Goal: Task Accomplishment & Management: Use online tool/utility

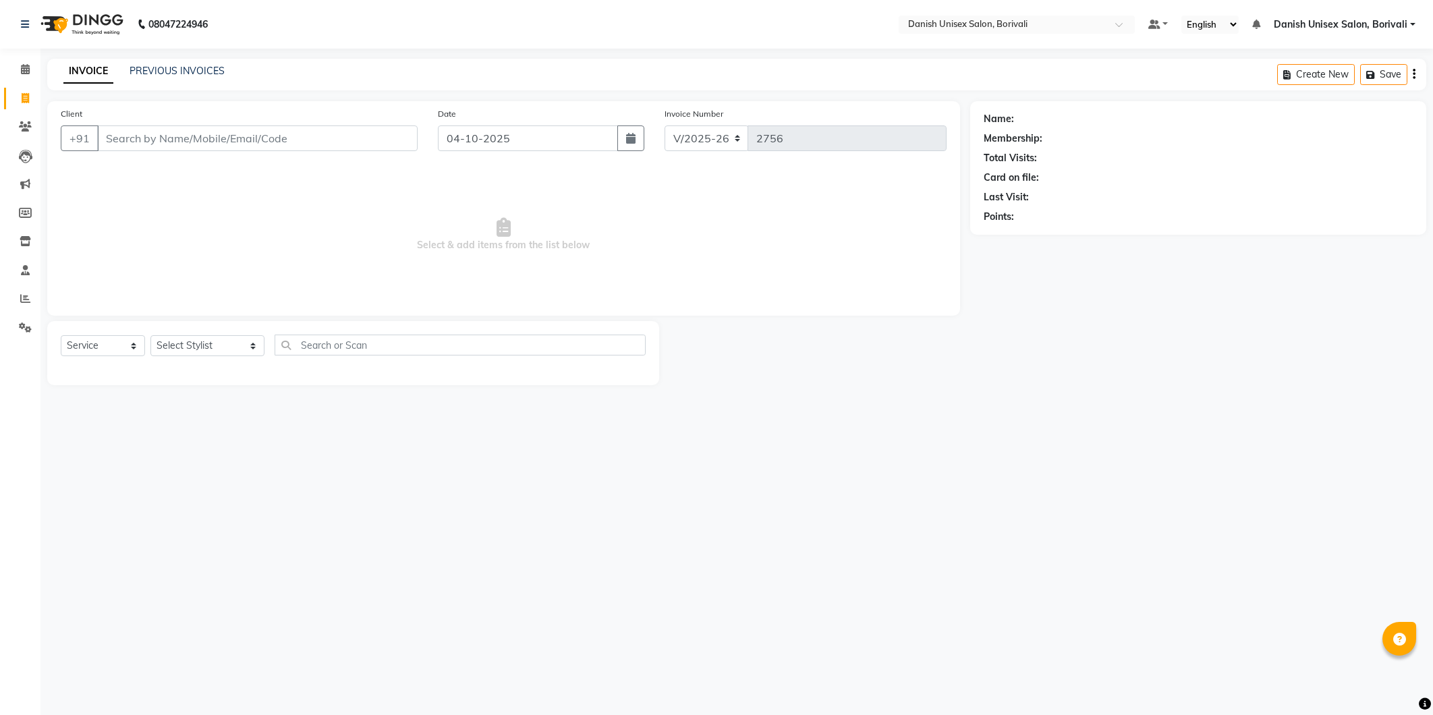
select select "7068"
select select "service"
click at [142, 146] on input "Client" at bounding box center [257, 138] width 320 height 26
click at [190, 346] on select "Select Stylist [PERSON_NAME] Bheem [PERSON_NAME] Danish Unisex Salon, [PERSON_N…" at bounding box center [207, 345] width 114 height 21
select select "58926"
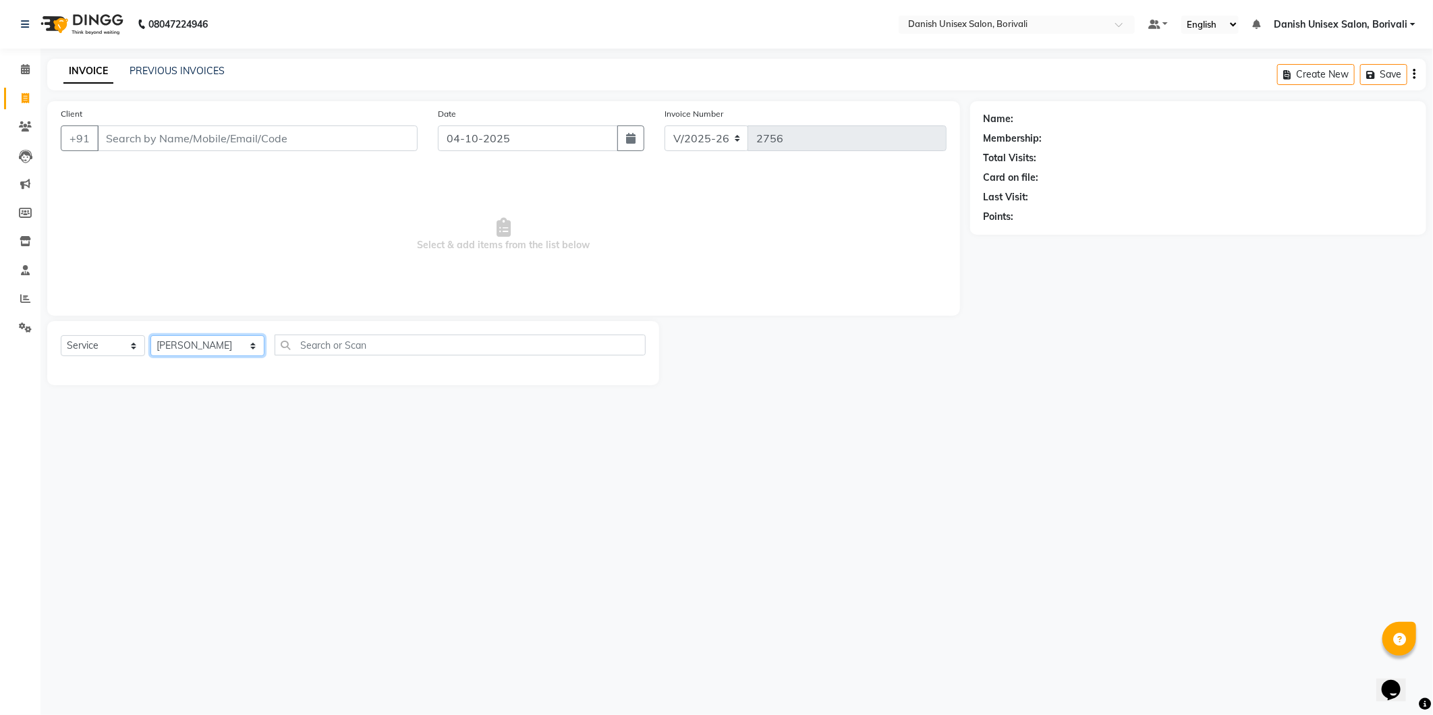
click at [150, 336] on select "Select Stylist [PERSON_NAME] Bheem [PERSON_NAME] Danish Unisex Salon, [PERSON_N…" at bounding box center [207, 345] width 114 height 21
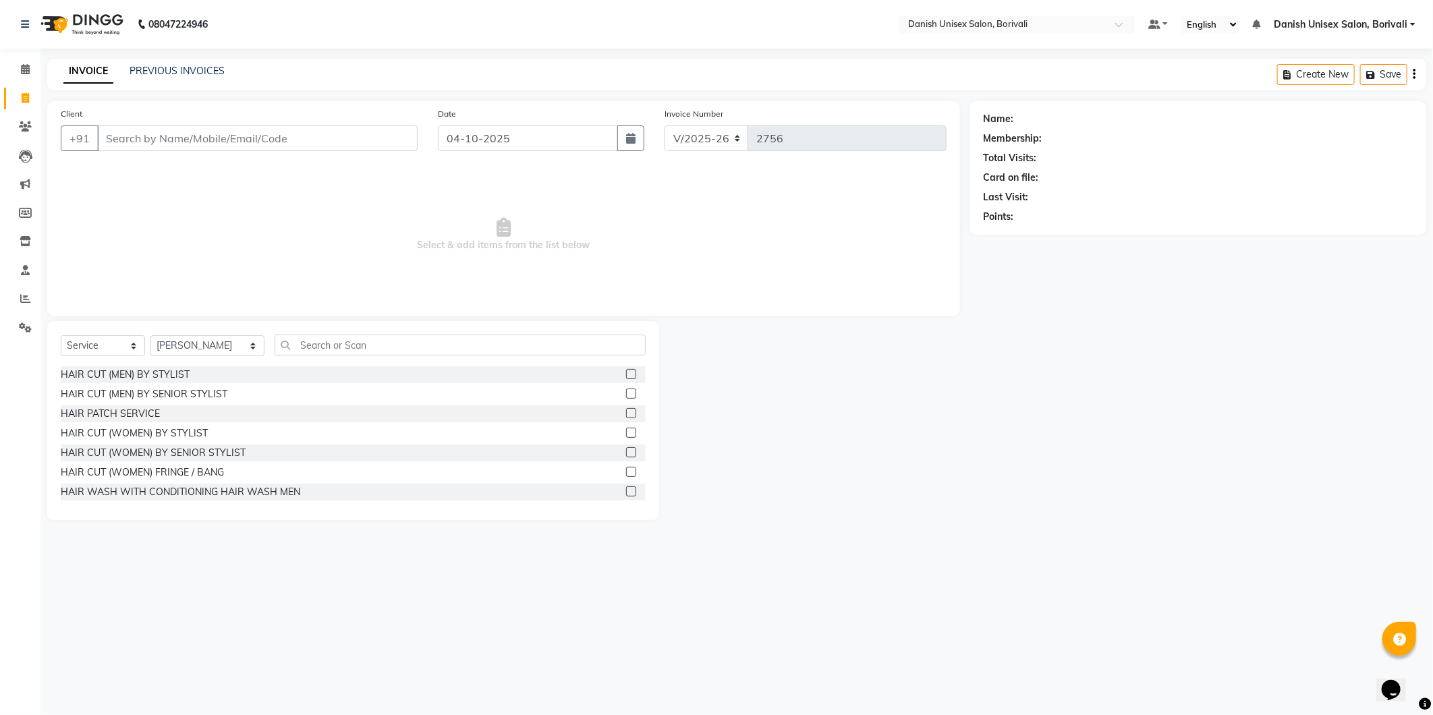
click at [626, 432] on label at bounding box center [631, 433] width 10 height 10
click at [626, 432] on input "checkbox" at bounding box center [630, 433] width 9 height 9
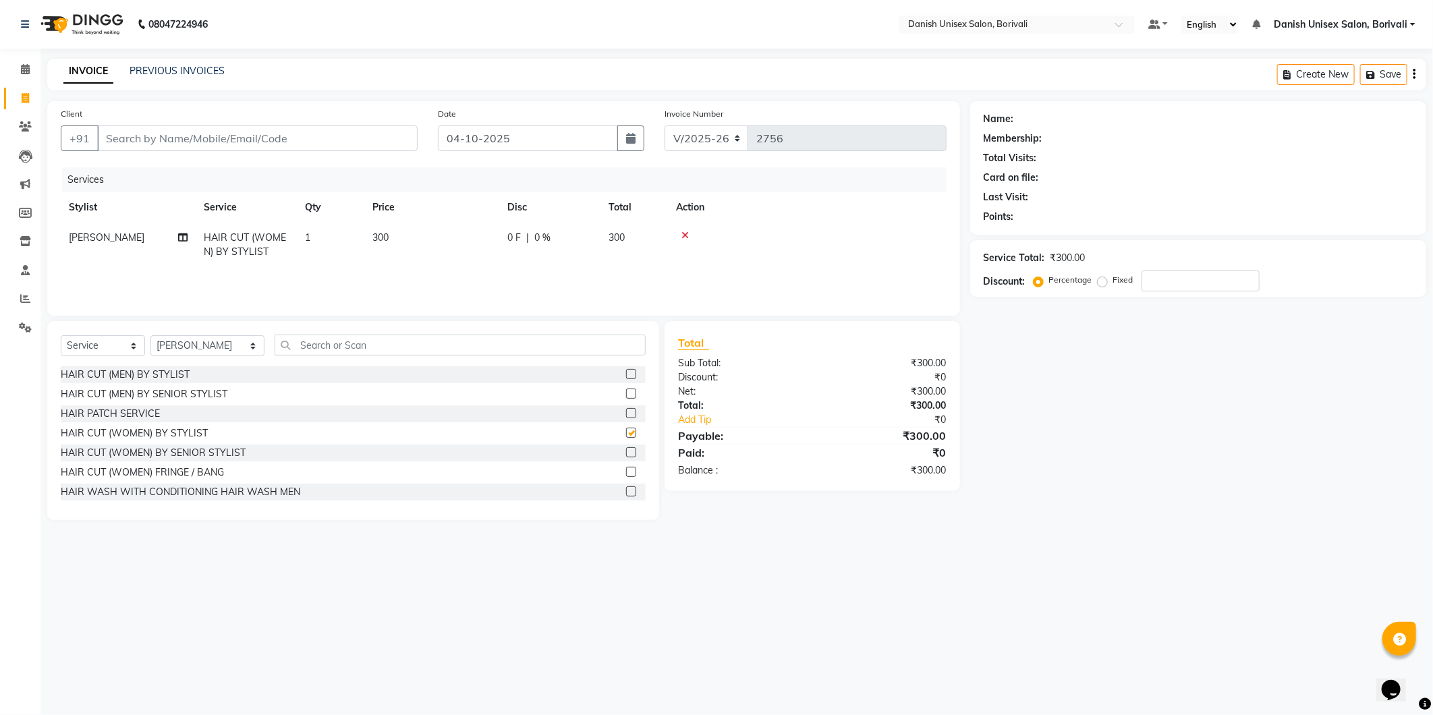
checkbox input "false"
click at [172, 349] on select "Select Stylist [PERSON_NAME] Bheem [PERSON_NAME] Danish Unisex Salon, [PERSON_N…" at bounding box center [207, 345] width 114 height 21
select select "91975"
click at [150, 336] on select "Select Stylist [PERSON_NAME] Bheem [PERSON_NAME] Danish Unisex Salon, [PERSON_N…" at bounding box center [207, 345] width 114 height 21
click at [293, 351] on input "text" at bounding box center [459, 345] width 371 height 21
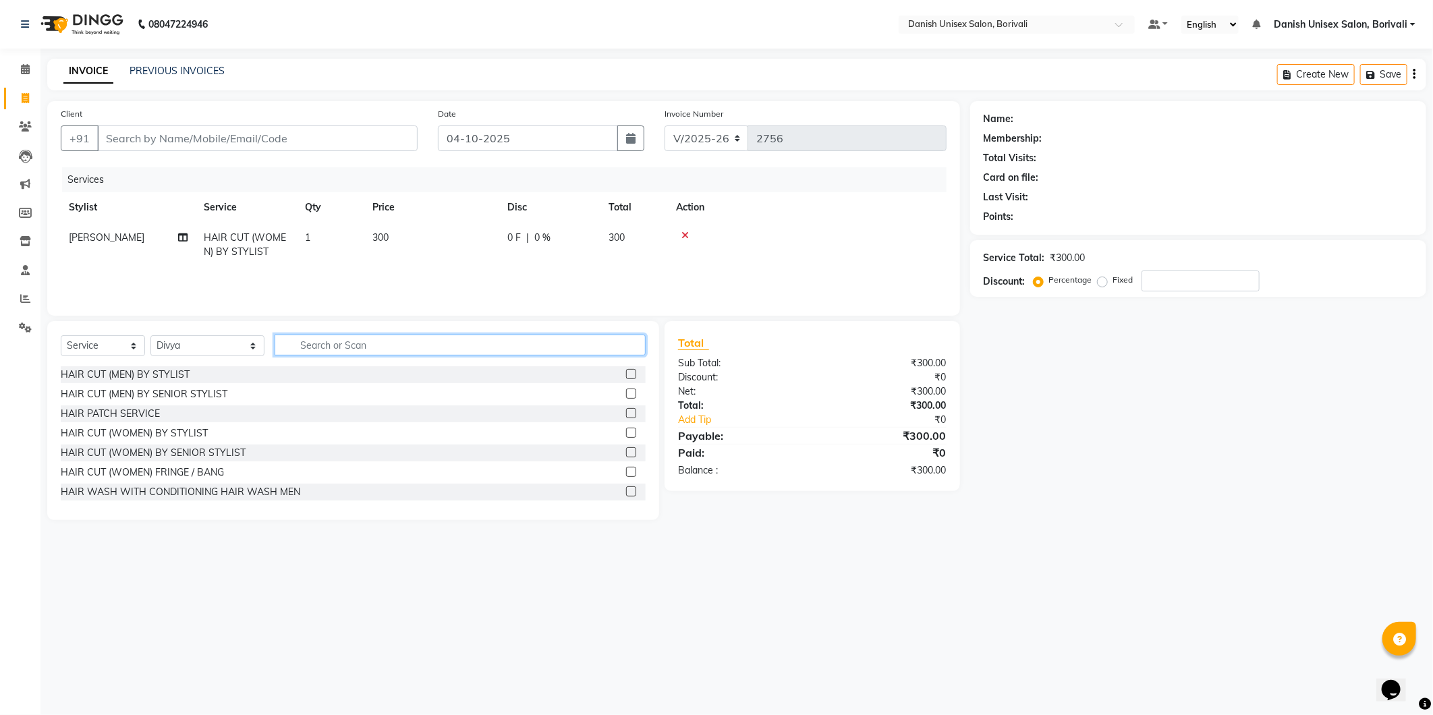
type input "r"
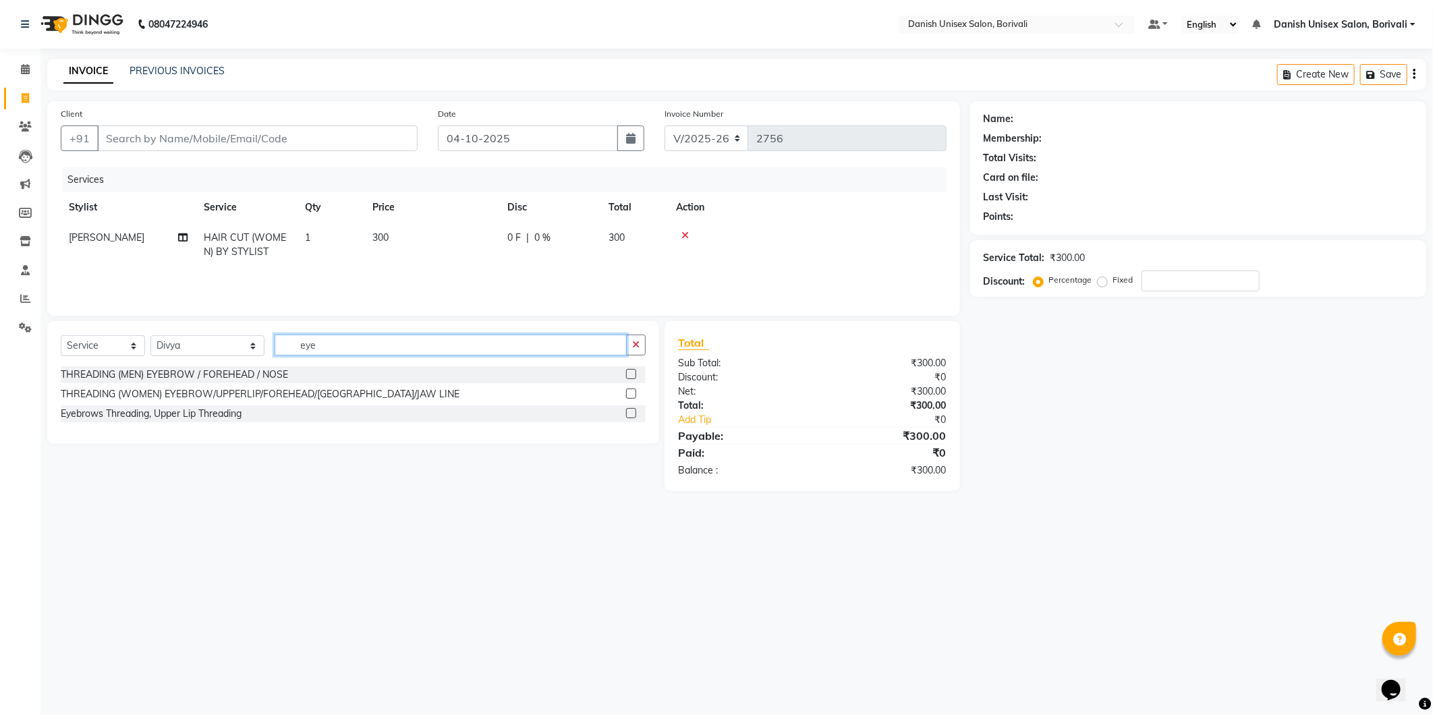
type input "eye"
click at [631, 396] on label at bounding box center [631, 393] width 10 height 10
click at [631, 396] on input "checkbox" at bounding box center [630, 394] width 9 height 9
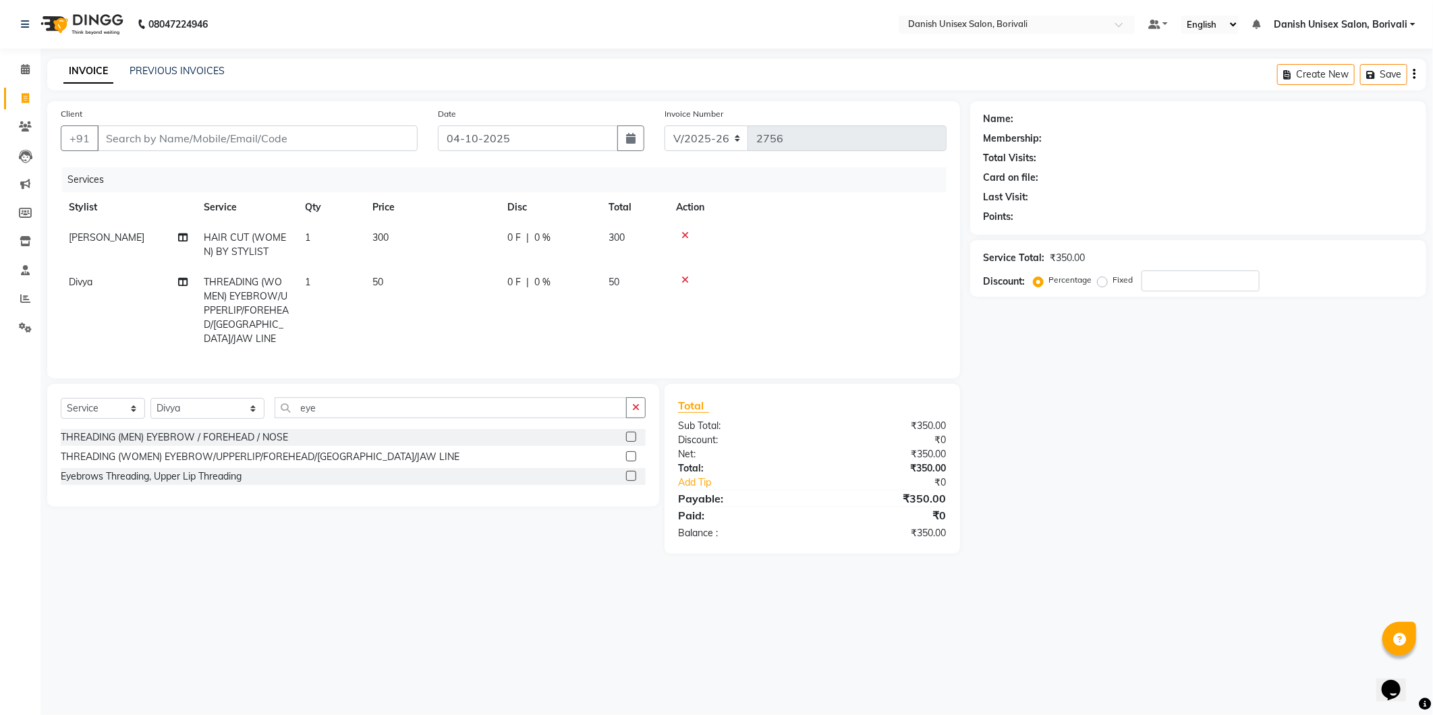
click at [632, 455] on label at bounding box center [631, 456] width 10 height 10
click at [632, 455] on input "checkbox" at bounding box center [630, 457] width 9 height 9
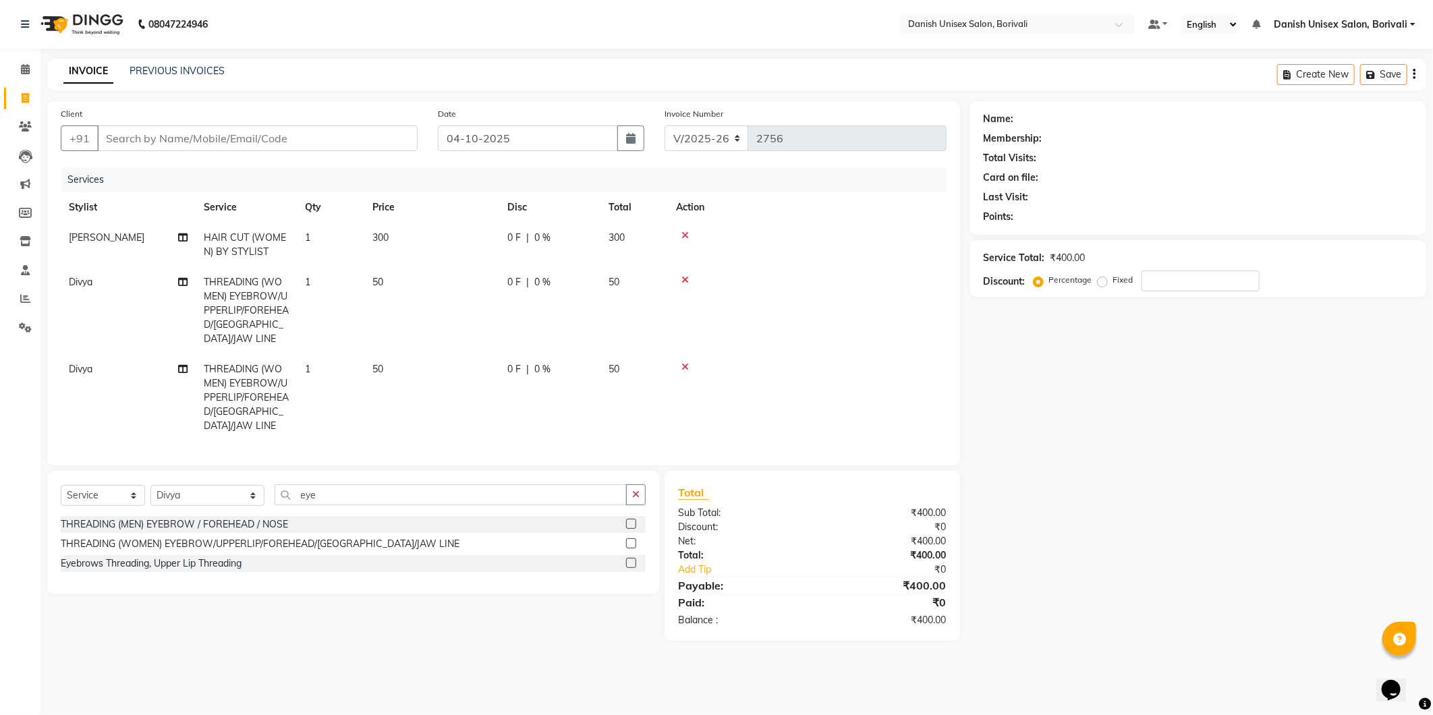
click at [629, 538] on label at bounding box center [631, 543] width 10 height 10
click at [629, 540] on input "checkbox" at bounding box center [630, 544] width 9 height 9
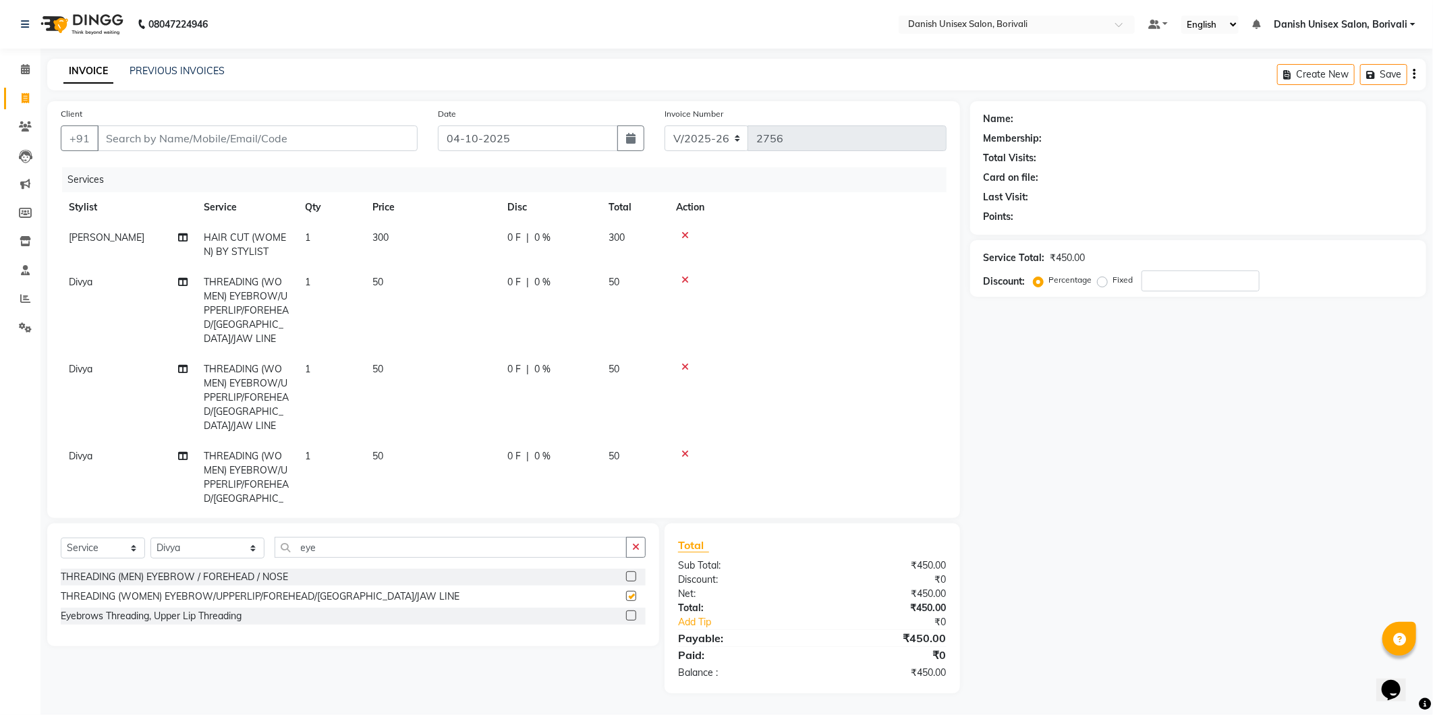
checkbox input "false"
click at [362, 149] on input "Client" at bounding box center [257, 138] width 320 height 26
type input "9"
type input "0"
type input "9167184686"
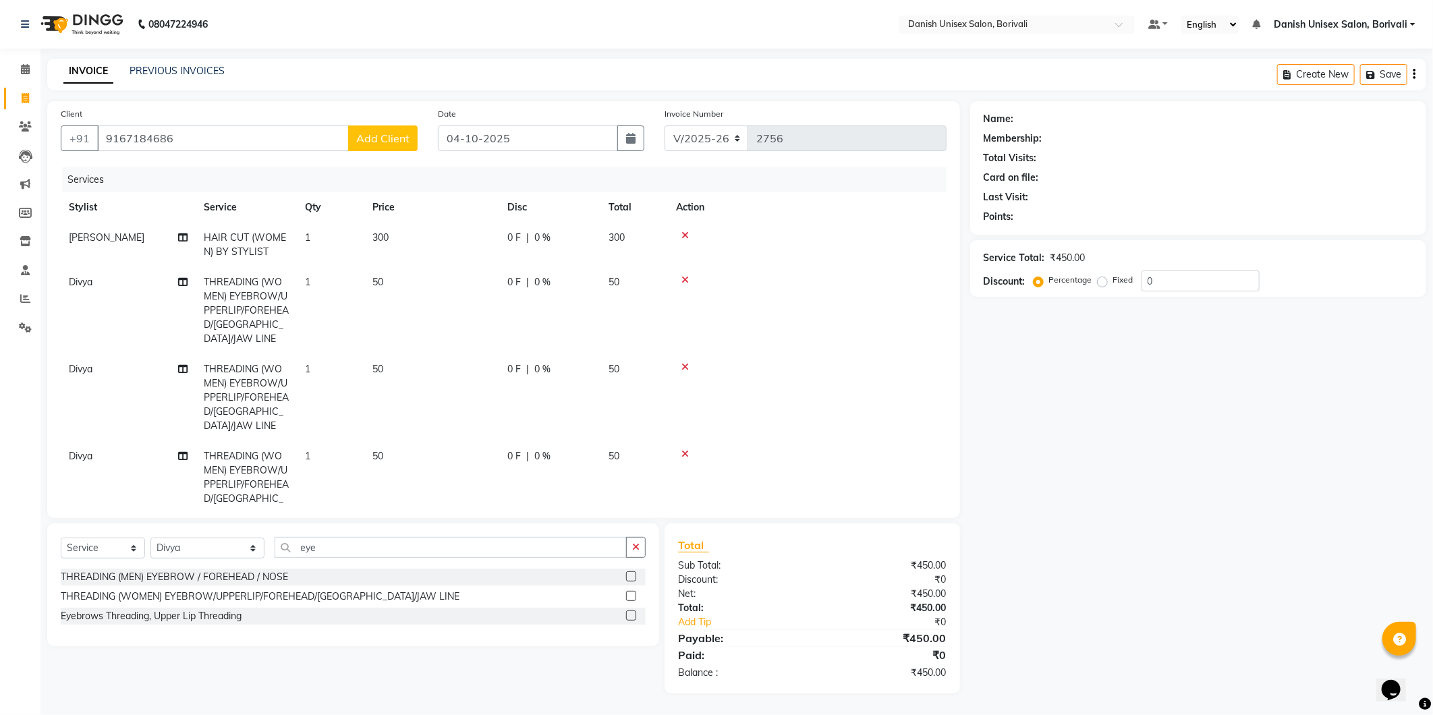
click at [383, 146] on button "Add Client" at bounding box center [382, 138] width 69 height 26
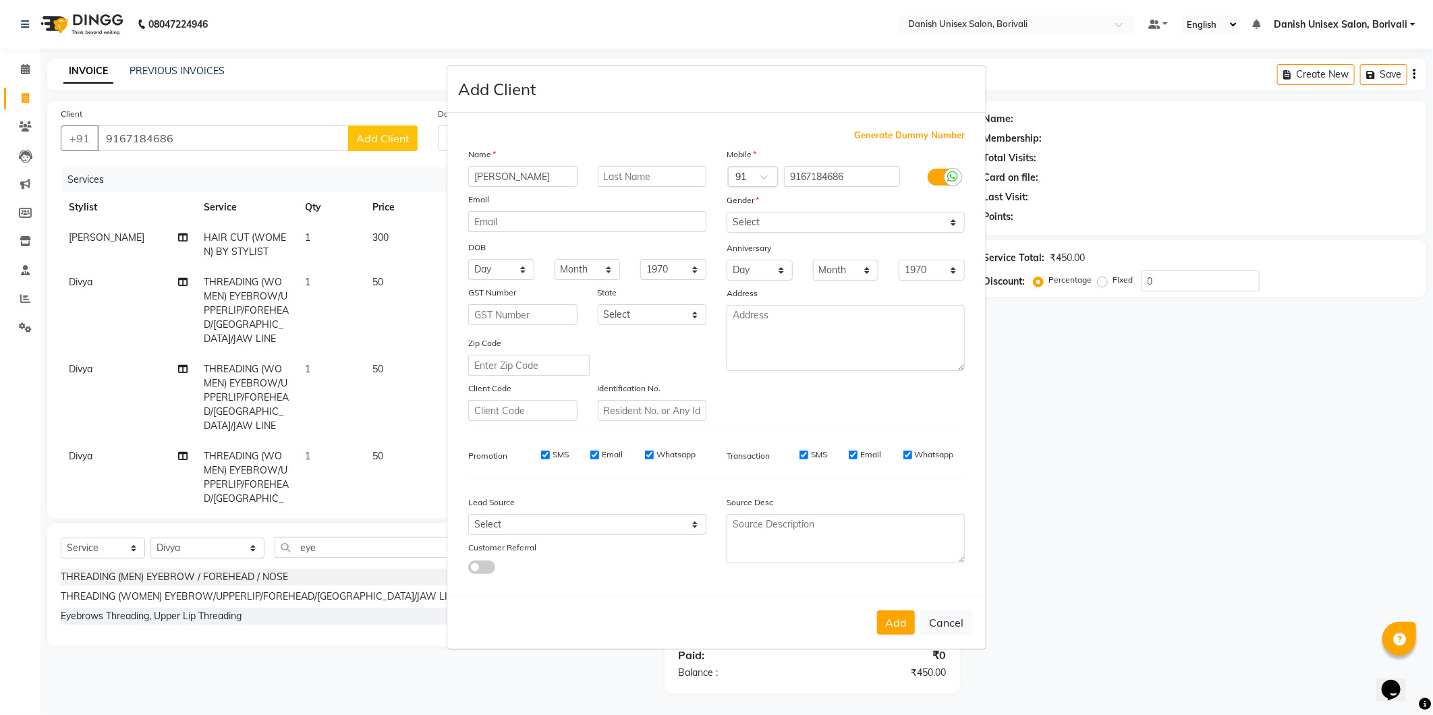
type input "[PERSON_NAME]"
click at [790, 223] on select "Select [DEMOGRAPHIC_DATA] [DEMOGRAPHIC_DATA] Other Prefer Not To Say" at bounding box center [845, 222] width 238 height 21
select select "[DEMOGRAPHIC_DATA]"
click at [726, 212] on select "Select [DEMOGRAPHIC_DATA] [DEMOGRAPHIC_DATA] Other Prefer Not To Say" at bounding box center [845, 222] width 238 height 21
click at [881, 623] on button "Add" at bounding box center [896, 622] width 38 height 24
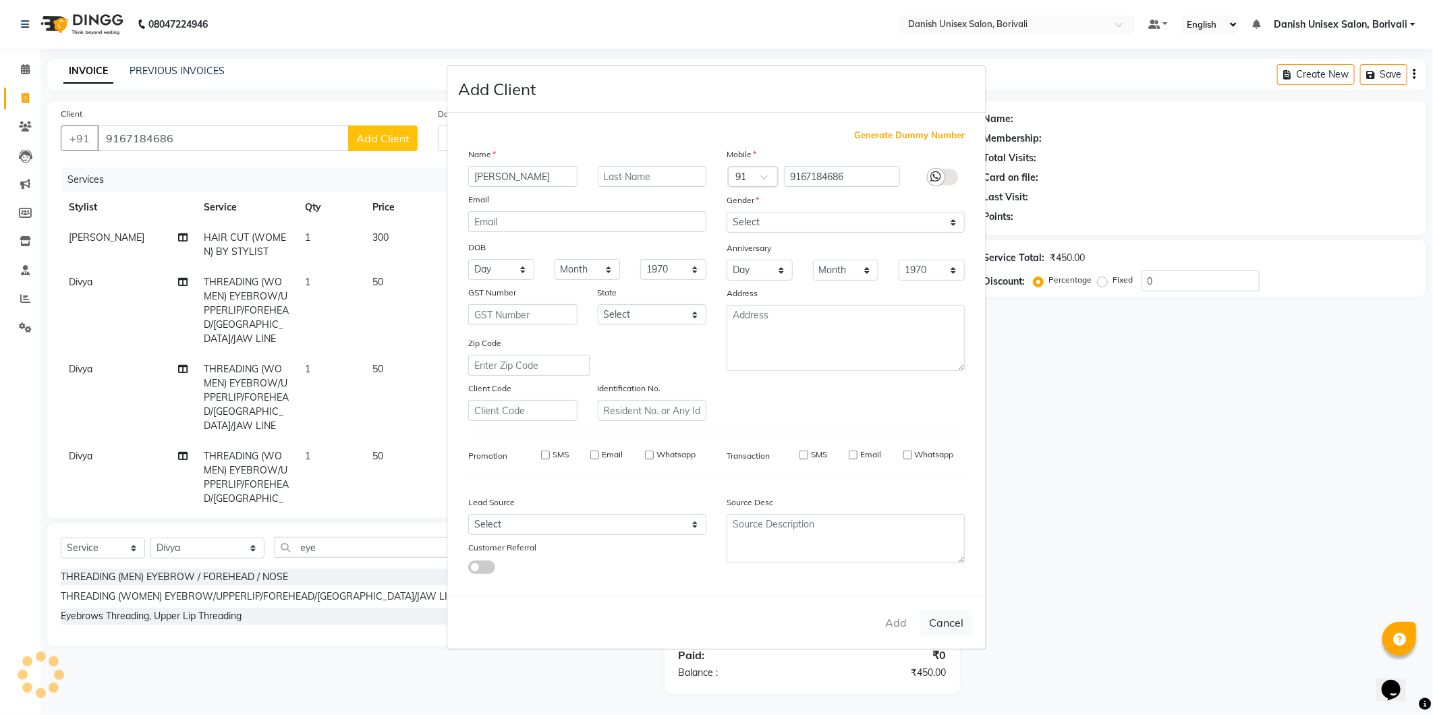
select select
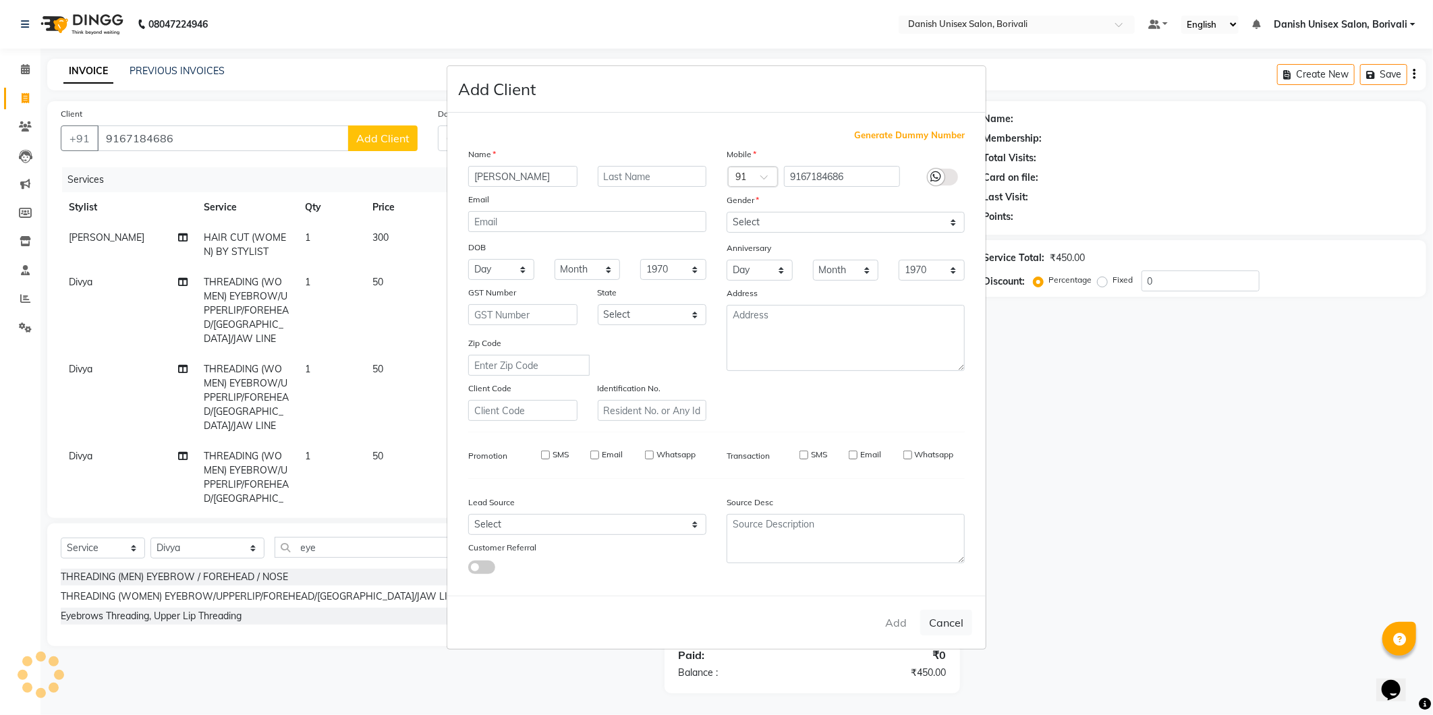
select select
checkbox input "false"
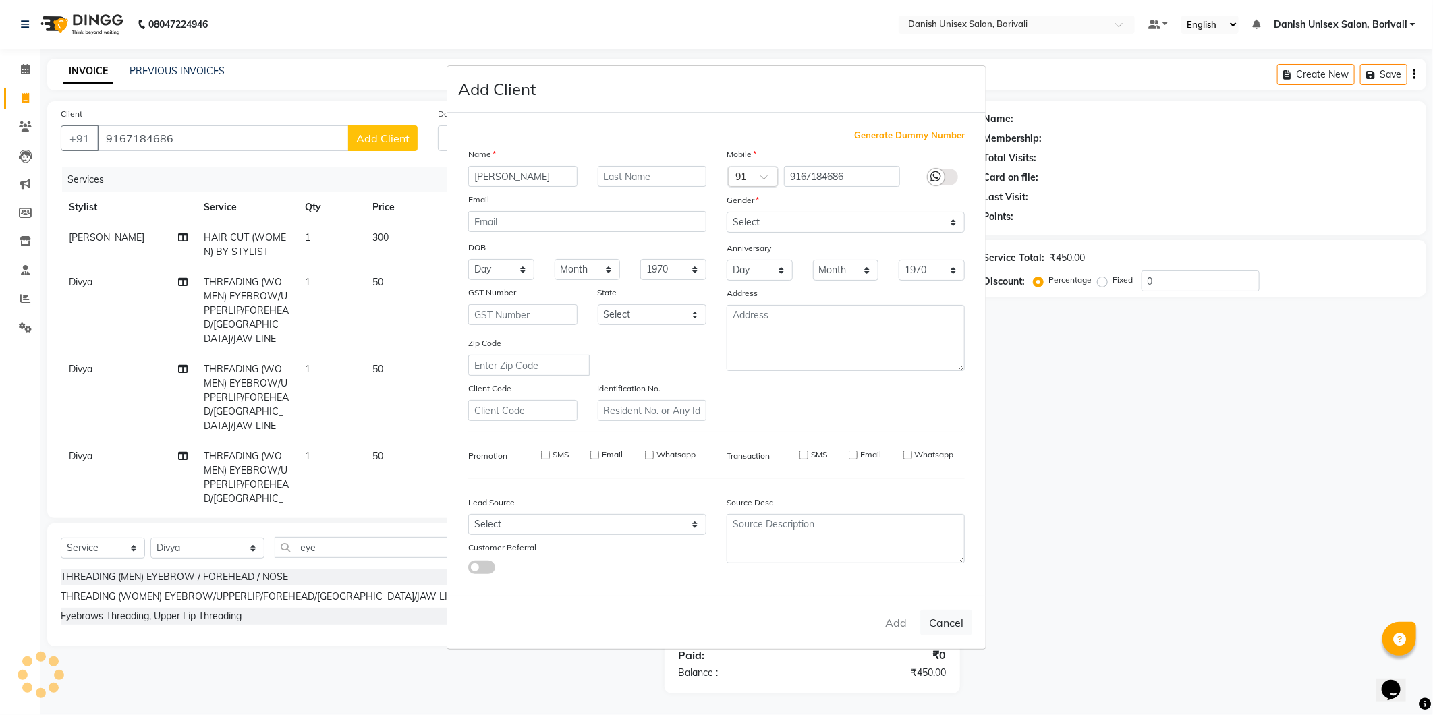
checkbox input "false"
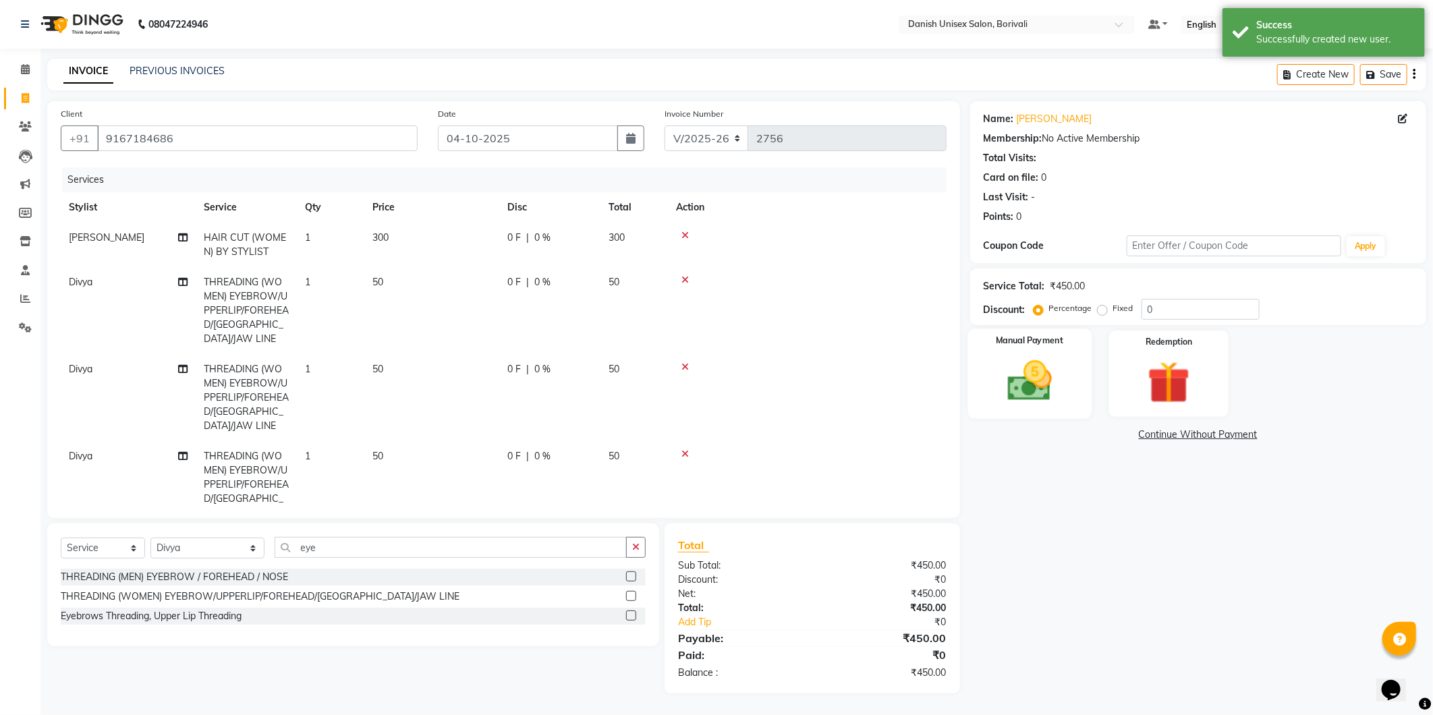
click at [1062, 388] on img at bounding box center [1029, 380] width 72 height 51
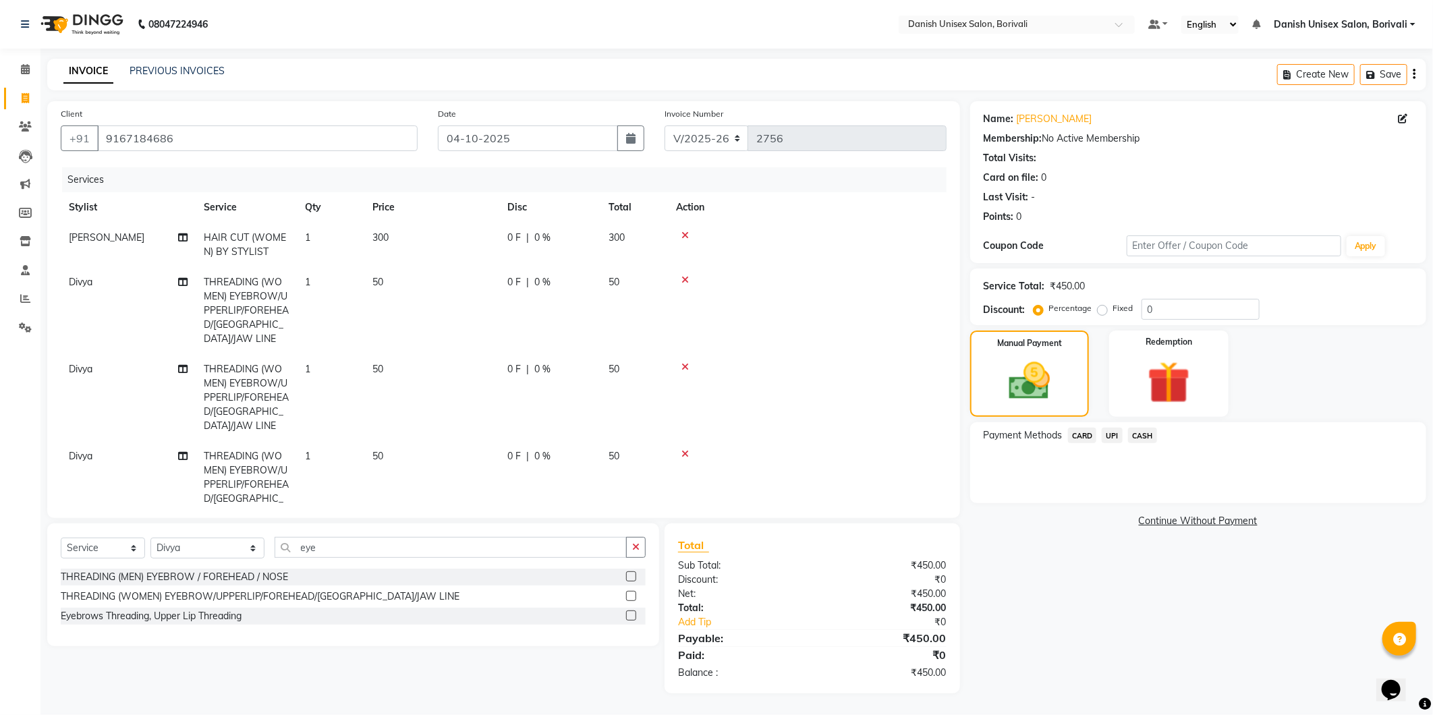
click at [1143, 435] on span "CASH" at bounding box center [1142, 436] width 29 height 16
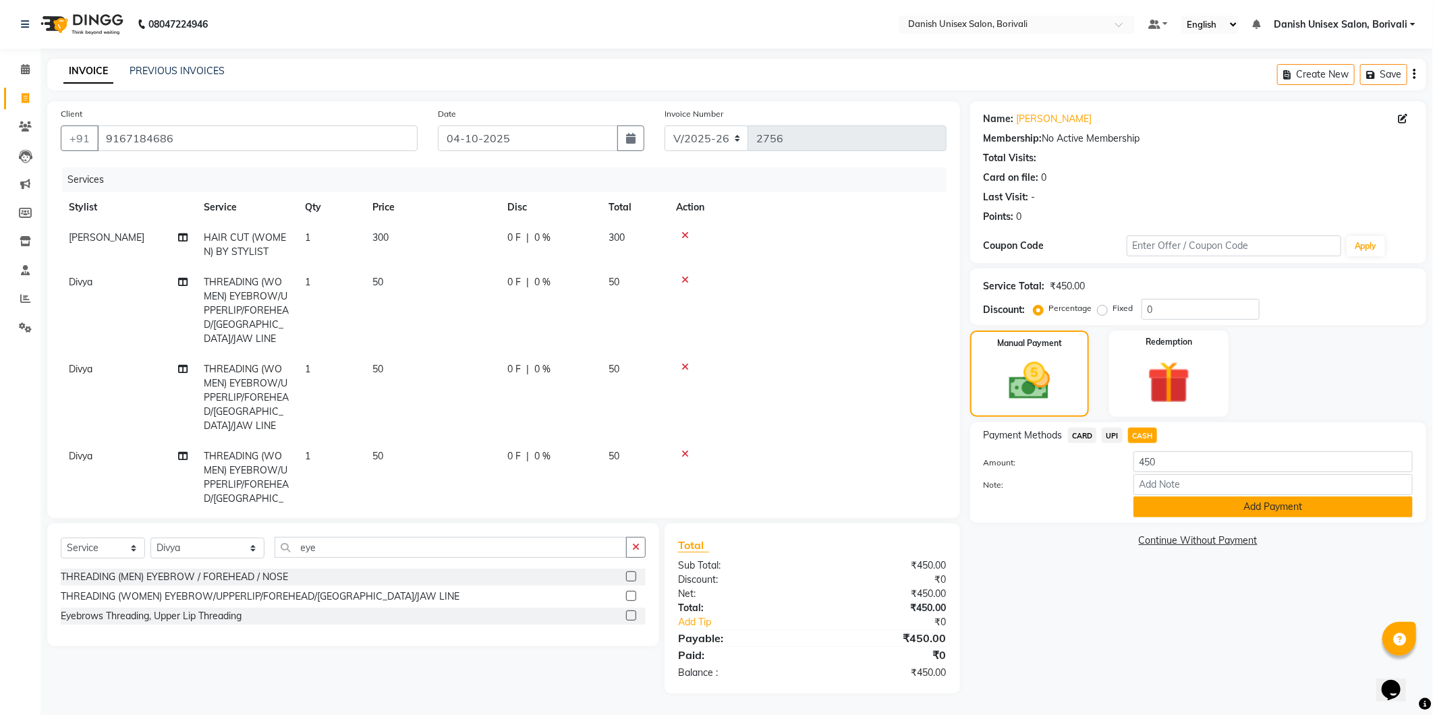
click at [1151, 507] on button "Add Payment" at bounding box center [1272, 506] width 279 height 21
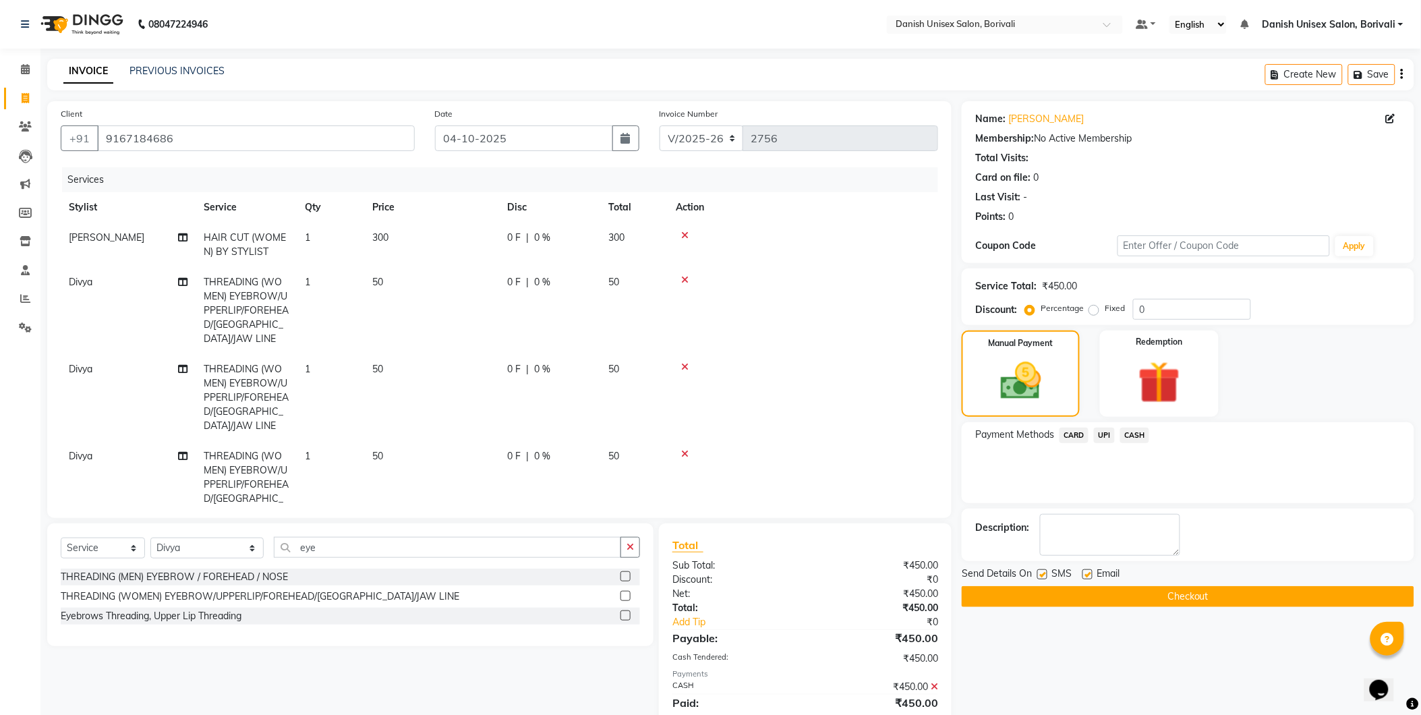
click at [1128, 584] on div "Send Details On SMS Email Checkout" at bounding box center [1188, 587] width 453 height 40
click at [1122, 589] on button "Checkout" at bounding box center [1188, 596] width 453 height 21
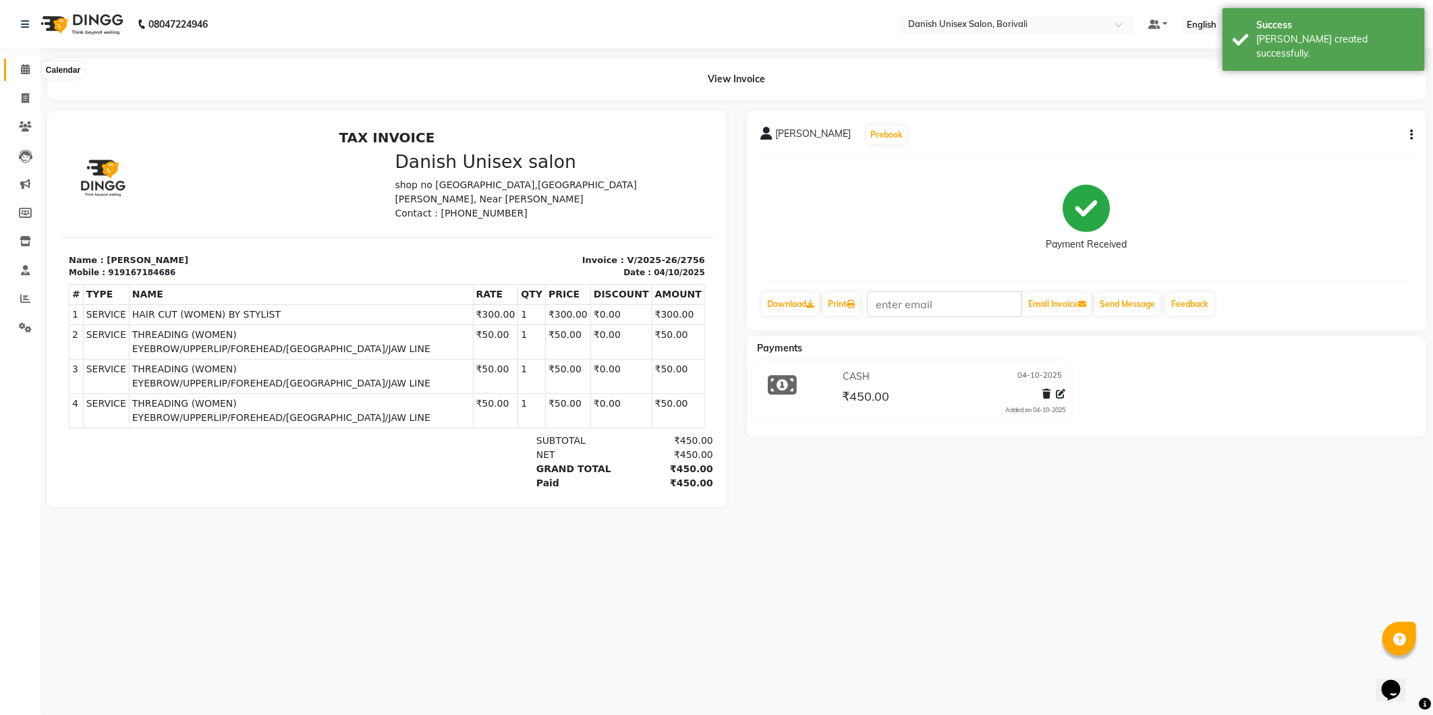
click at [26, 70] on icon at bounding box center [25, 69] width 9 height 10
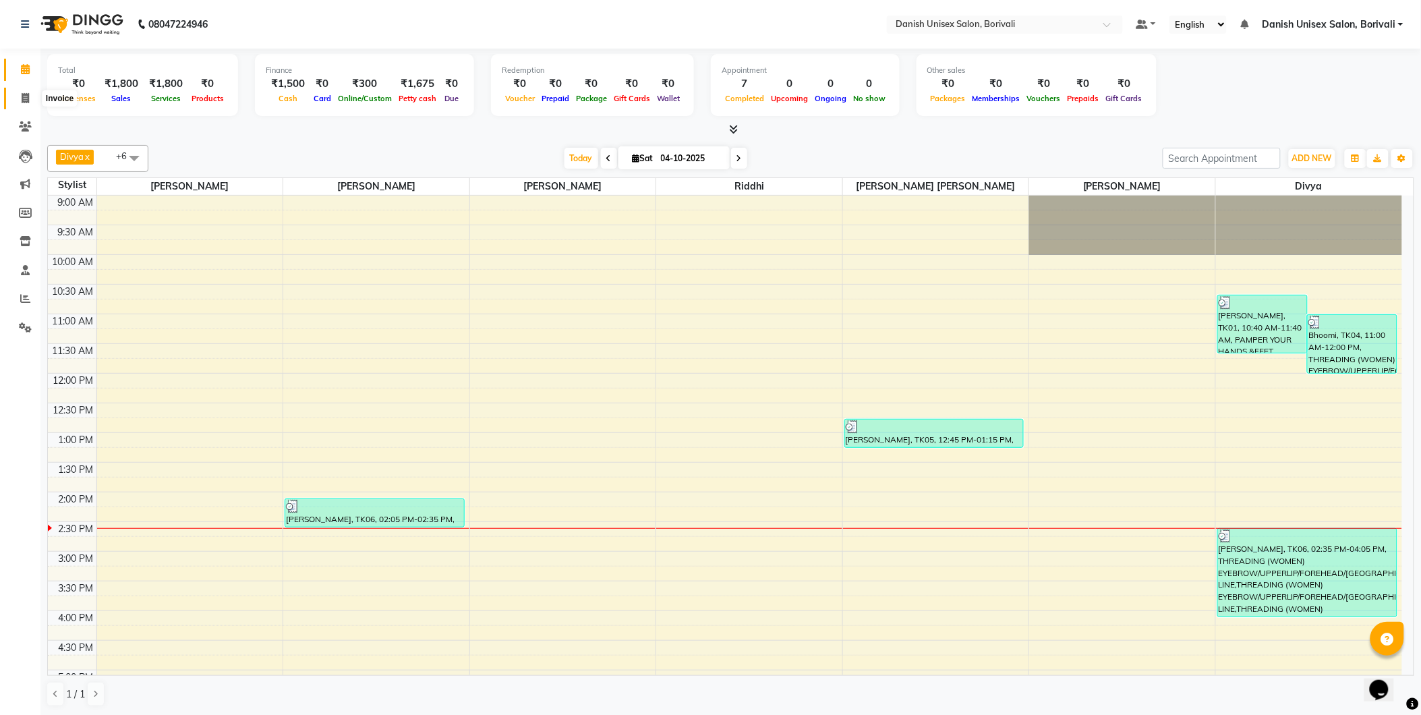
click at [25, 98] on icon at bounding box center [25, 98] width 7 height 10
select select "service"
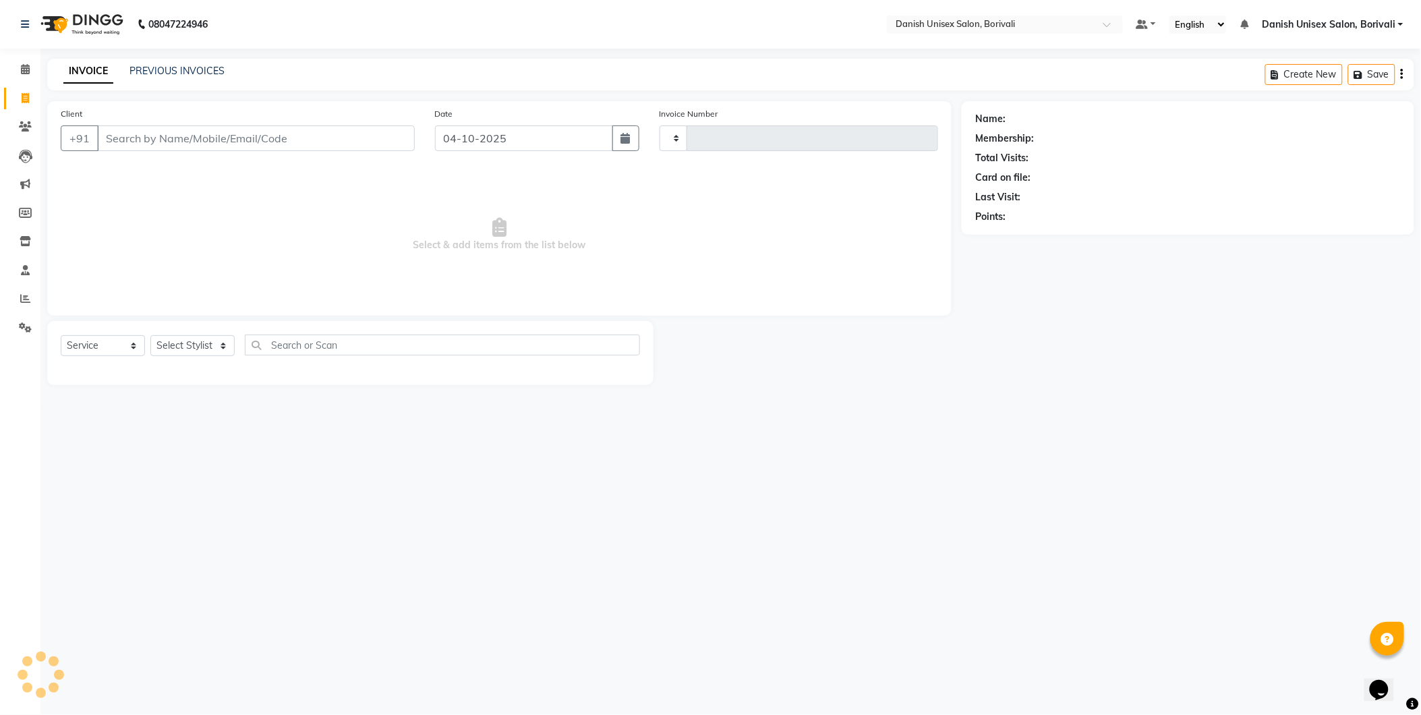
type input "2757"
select select "7068"
click at [206, 150] on input "Client" at bounding box center [257, 138] width 320 height 26
click at [198, 154] on div "Client +91" at bounding box center [239, 134] width 377 height 55
click at [200, 145] on input "Client" at bounding box center [257, 138] width 320 height 26
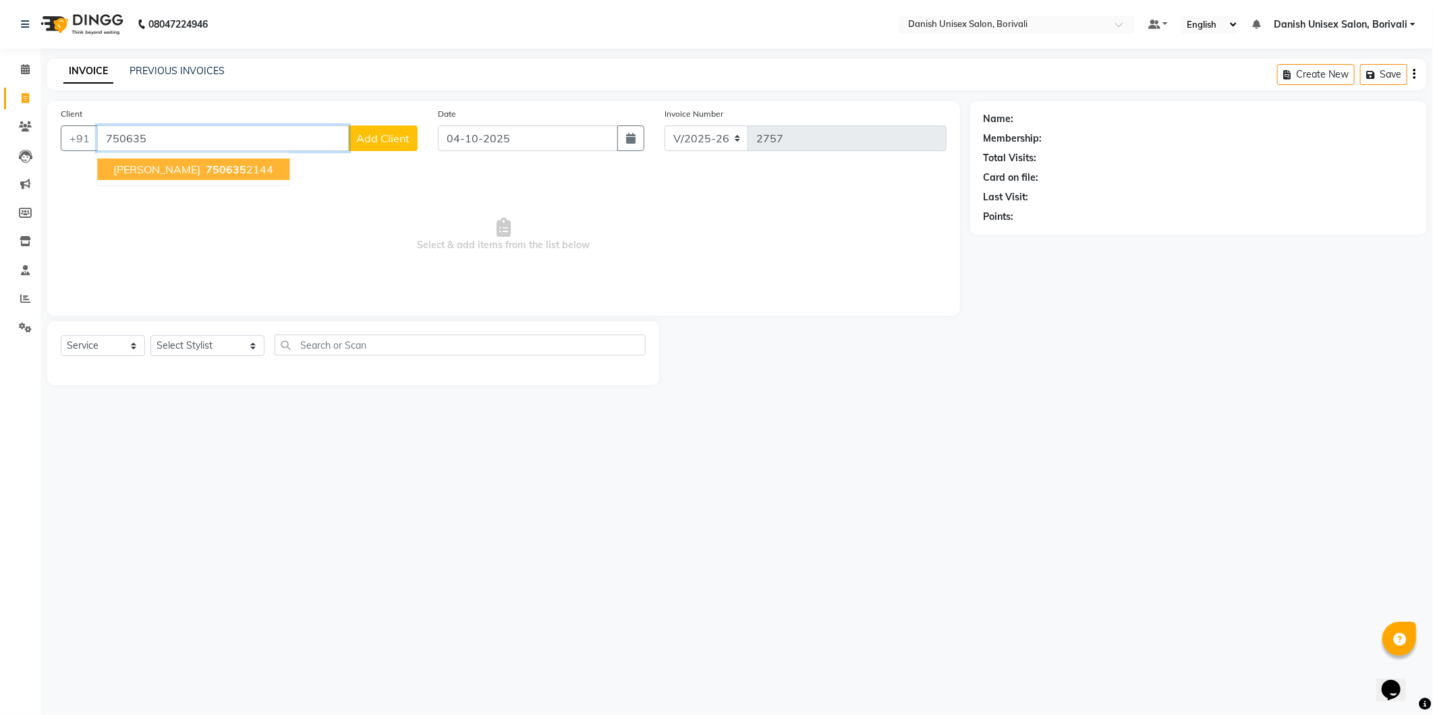
click at [129, 167] on span "[PERSON_NAME]" at bounding box center [156, 169] width 87 height 13
type input "7506352144"
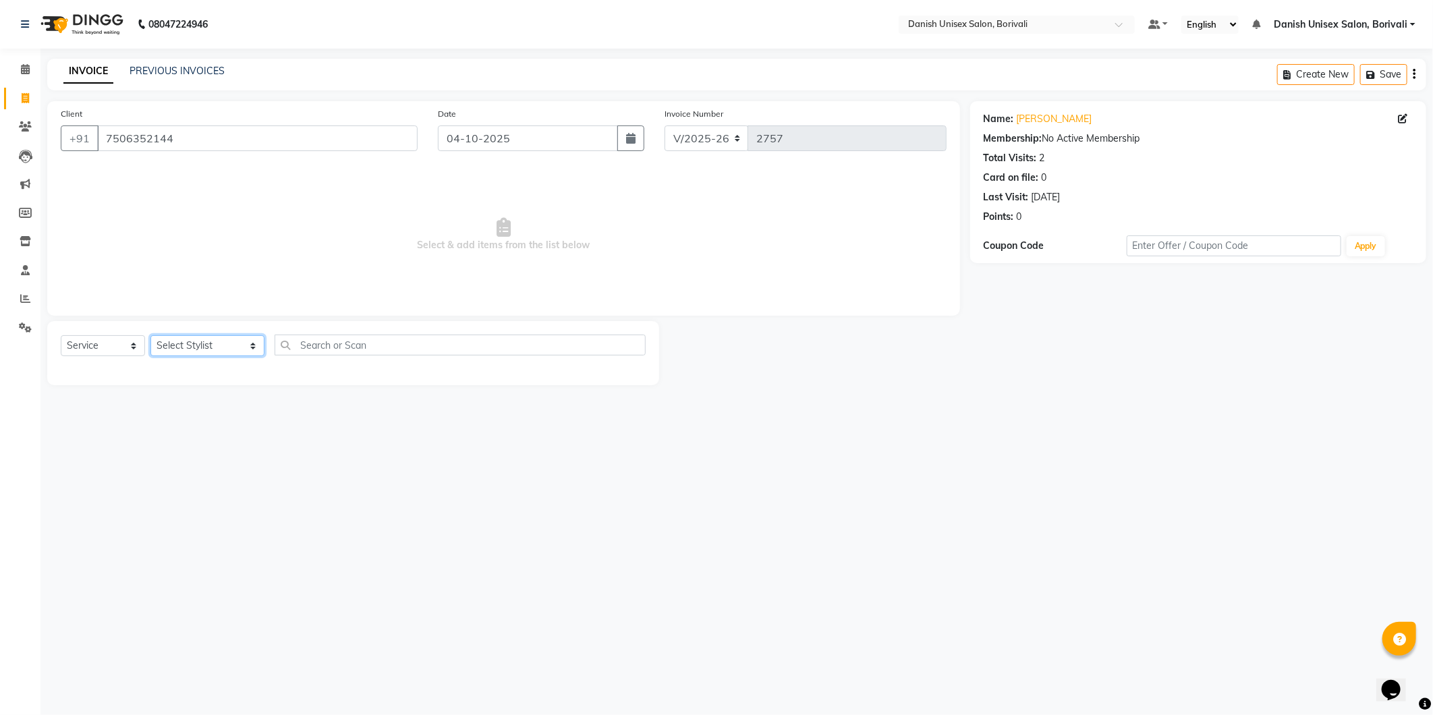
click at [209, 348] on select "Select Stylist [PERSON_NAME] Bheem [PERSON_NAME] Danish Unisex Salon, [PERSON_N…" at bounding box center [207, 345] width 114 height 21
select select "59611"
click at [150, 336] on select "Select Stylist [PERSON_NAME] Bheem [PERSON_NAME] Danish Unisex Salon, [PERSON_N…" at bounding box center [207, 345] width 114 height 21
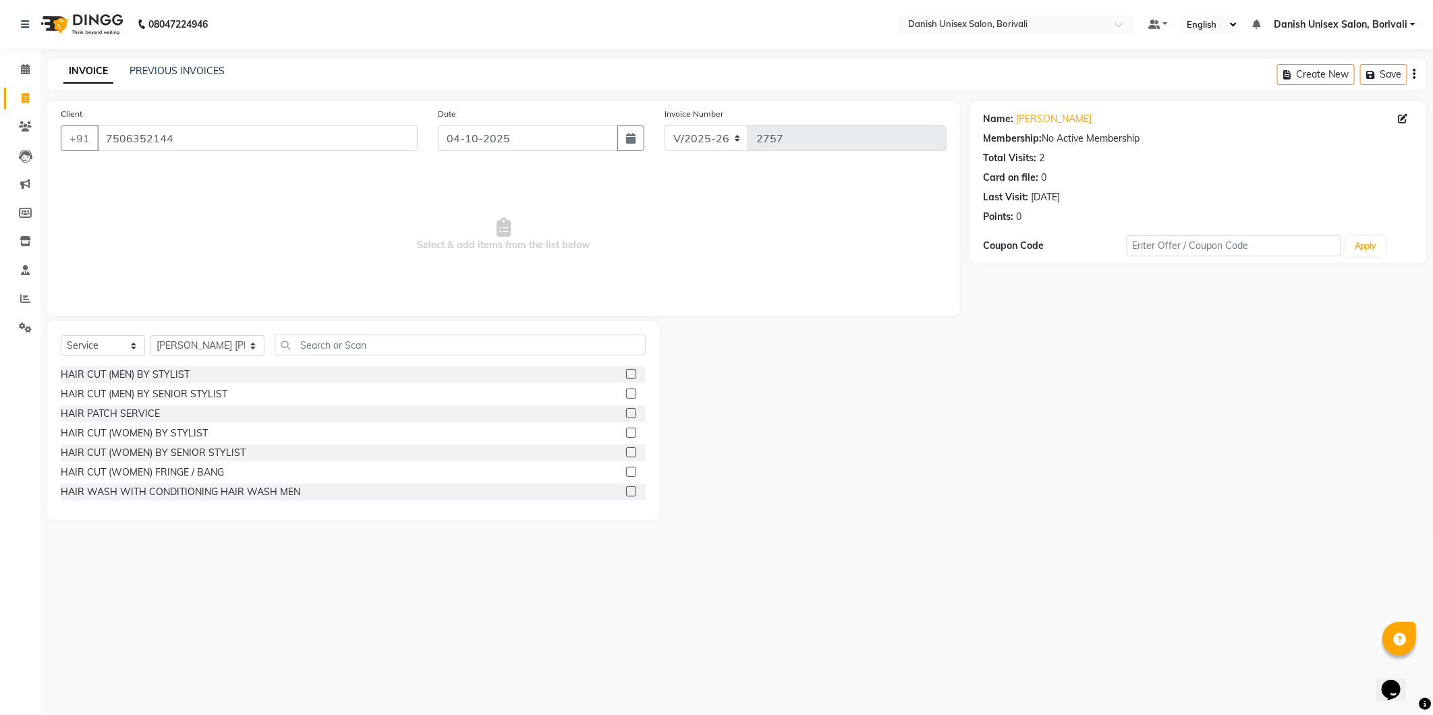
click at [626, 430] on label at bounding box center [631, 433] width 10 height 10
click at [626, 430] on input "checkbox" at bounding box center [630, 433] width 9 height 9
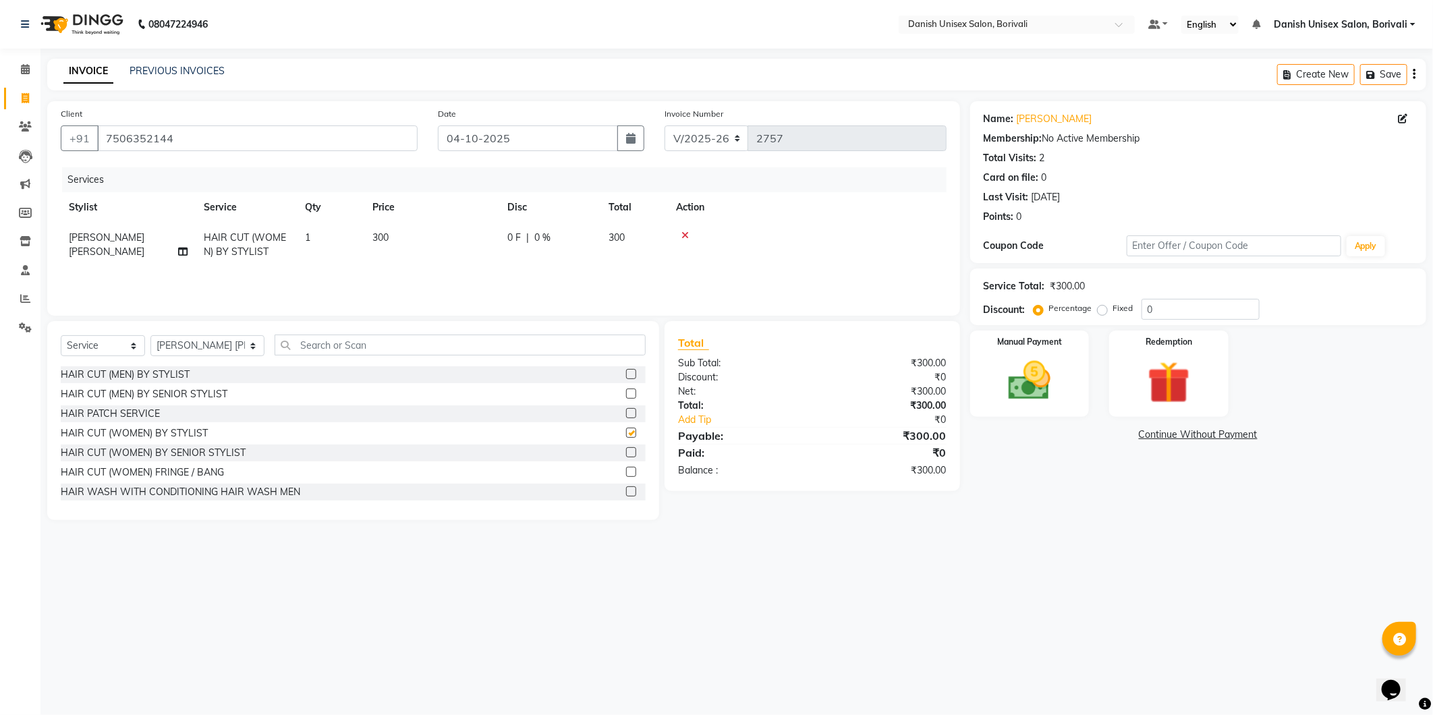
checkbox input "false"
click at [400, 341] on input "text" at bounding box center [459, 345] width 371 height 21
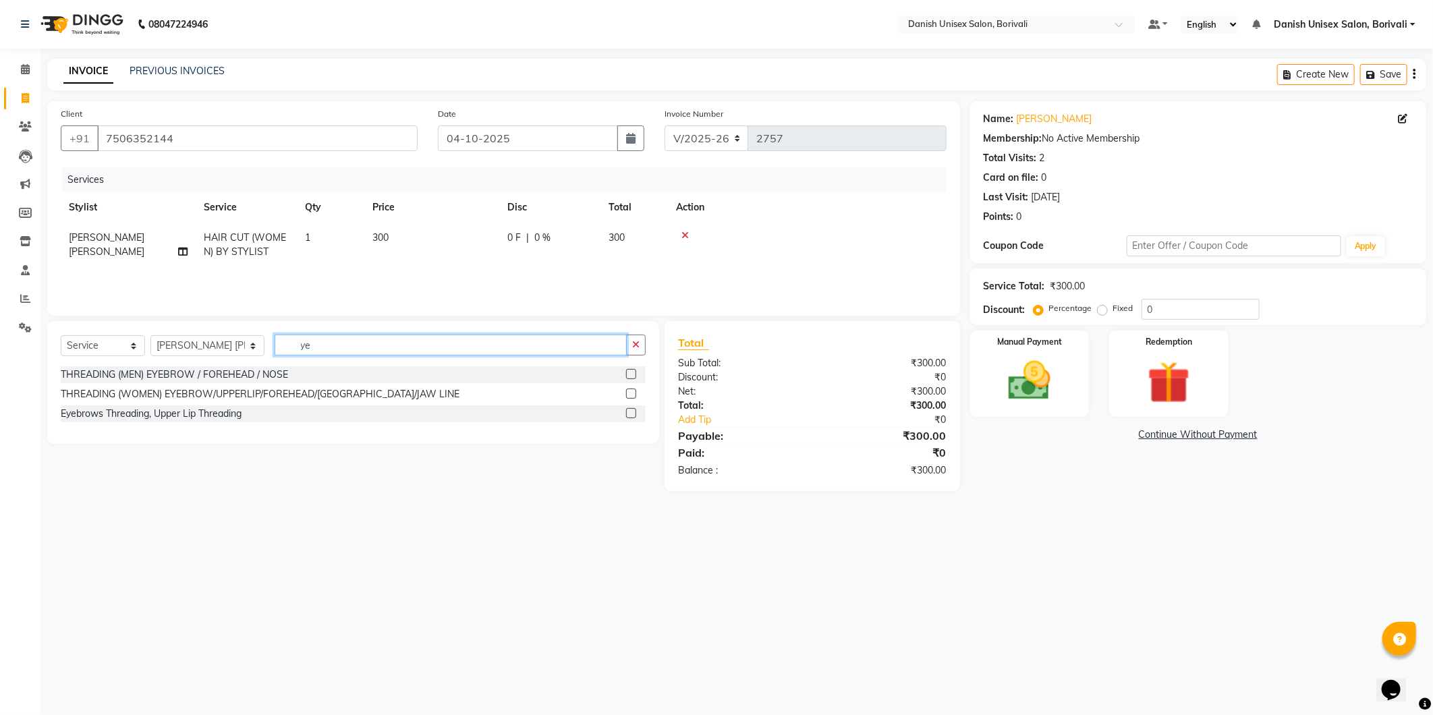
type input "ye"
click at [631, 369] on label at bounding box center [631, 374] width 10 height 10
click at [631, 370] on input "checkbox" at bounding box center [630, 374] width 9 height 9
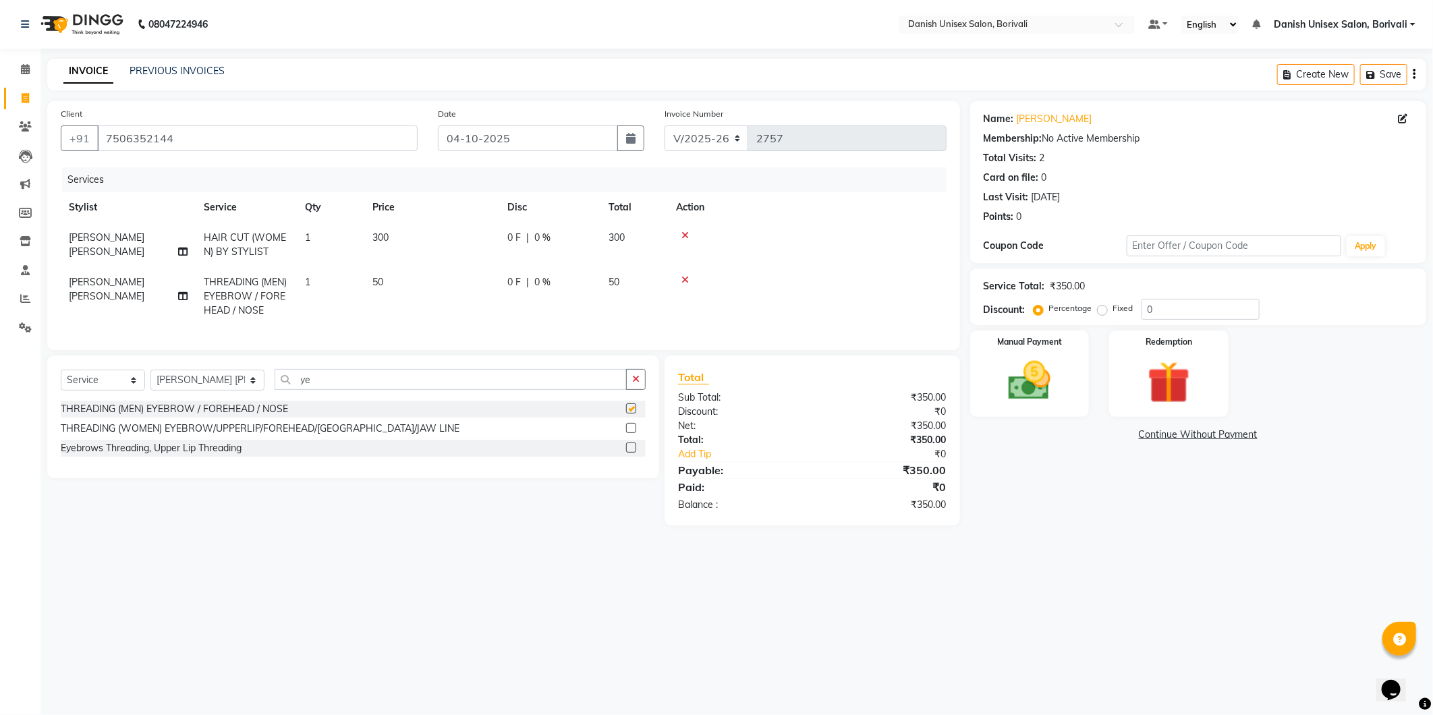
checkbox input "false"
click at [104, 281] on span "[PERSON_NAME] [PERSON_NAME]" at bounding box center [107, 289] width 76 height 26
select select "59611"
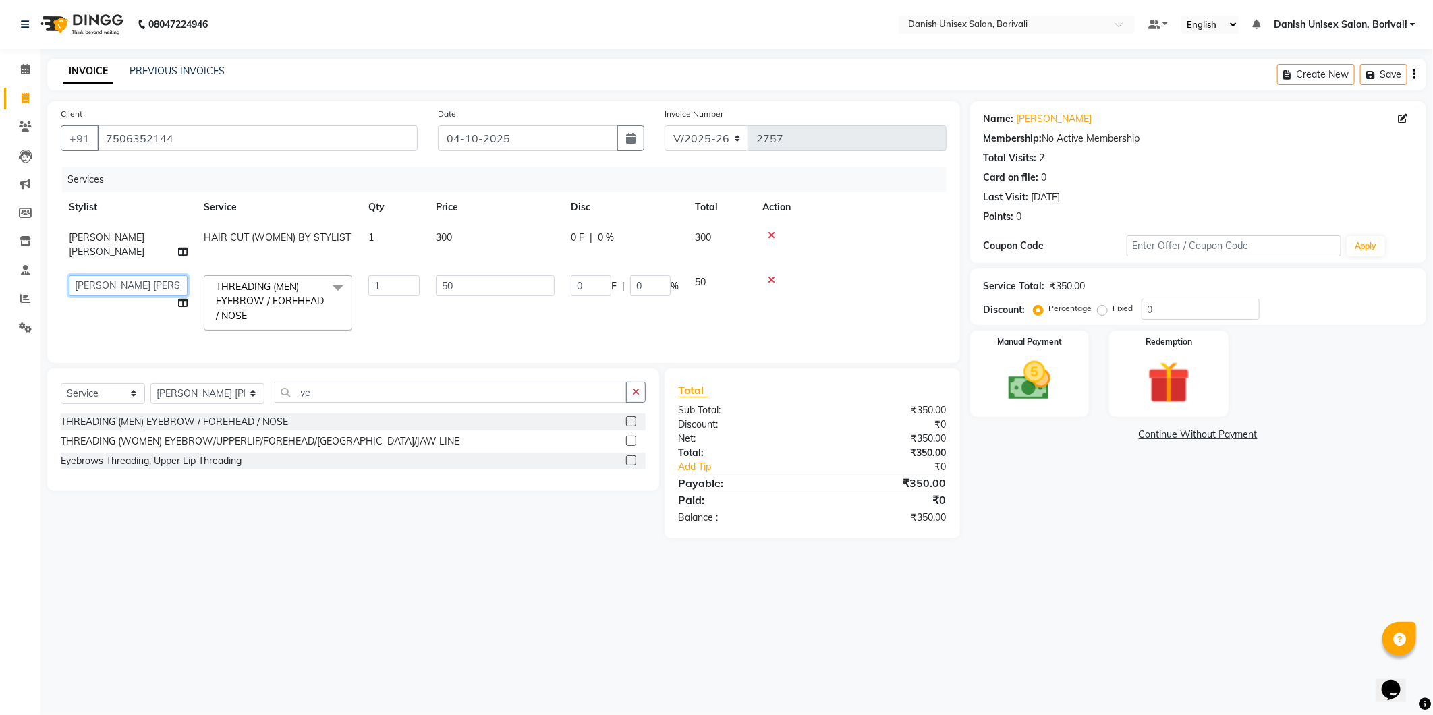
click at [104, 281] on select "[PERSON_NAME] Bheem [PERSON_NAME] Danish Unisex Salon, [PERSON_NAME] [PERSON_NA…" at bounding box center [128, 285] width 119 height 21
select select "91975"
click at [1068, 367] on div "Manual Payment" at bounding box center [1029, 373] width 124 height 90
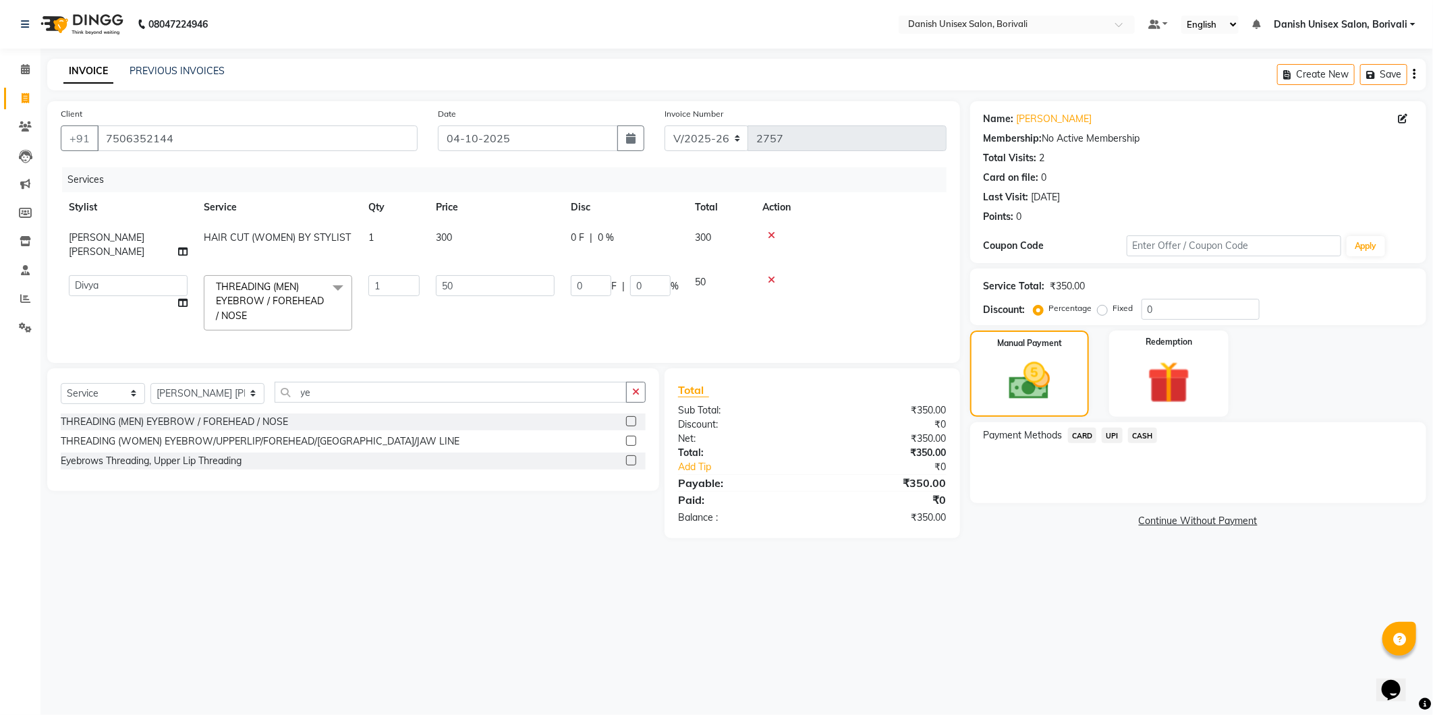
click at [1117, 441] on span "UPI" at bounding box center [1111, 436] width 21 height 16
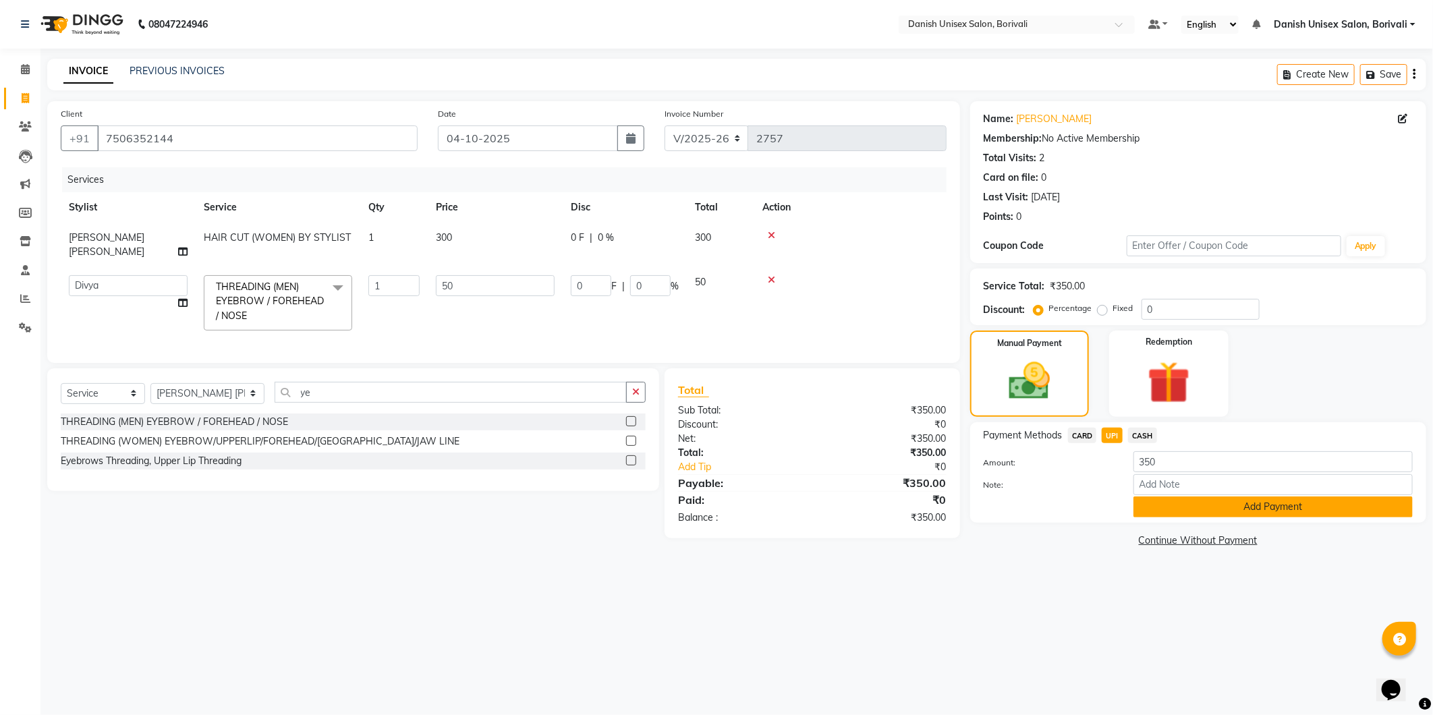
click at [1149, 499] on button "Add Payment" at bounding box center [1272, 506] width 279 height 21
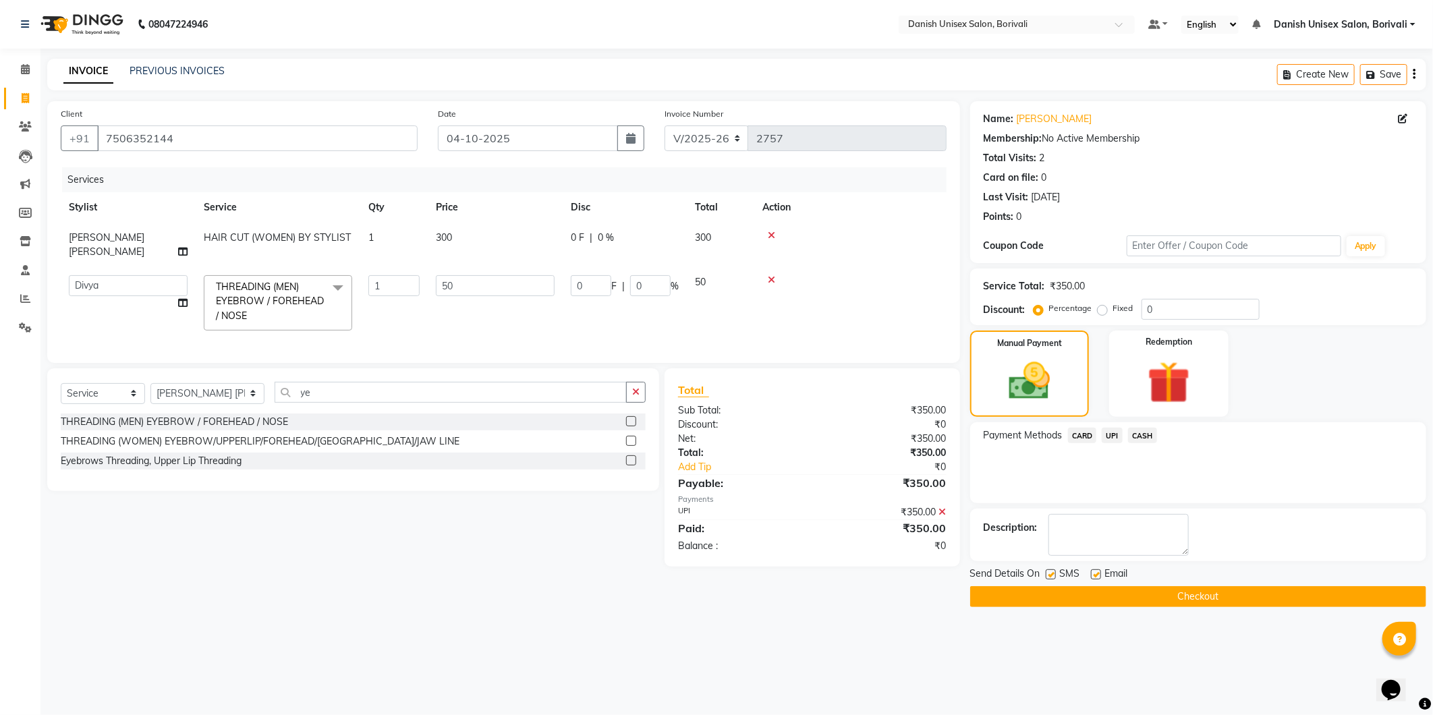
click at [1116, 597] on button "Checkout" at bounding box center [1198, 596] width 456 height 21
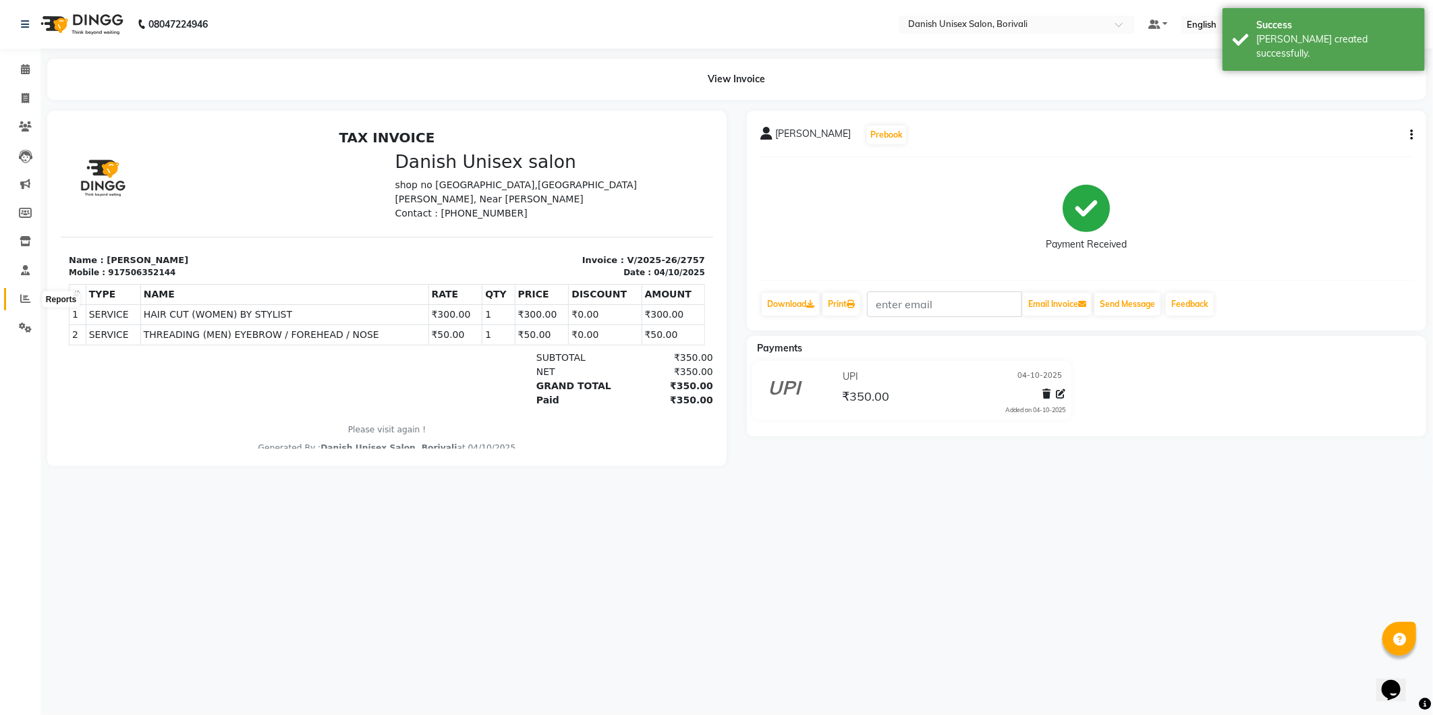
click at [24, 295] on icon at bounding box center [25, 298] width 10 height 10
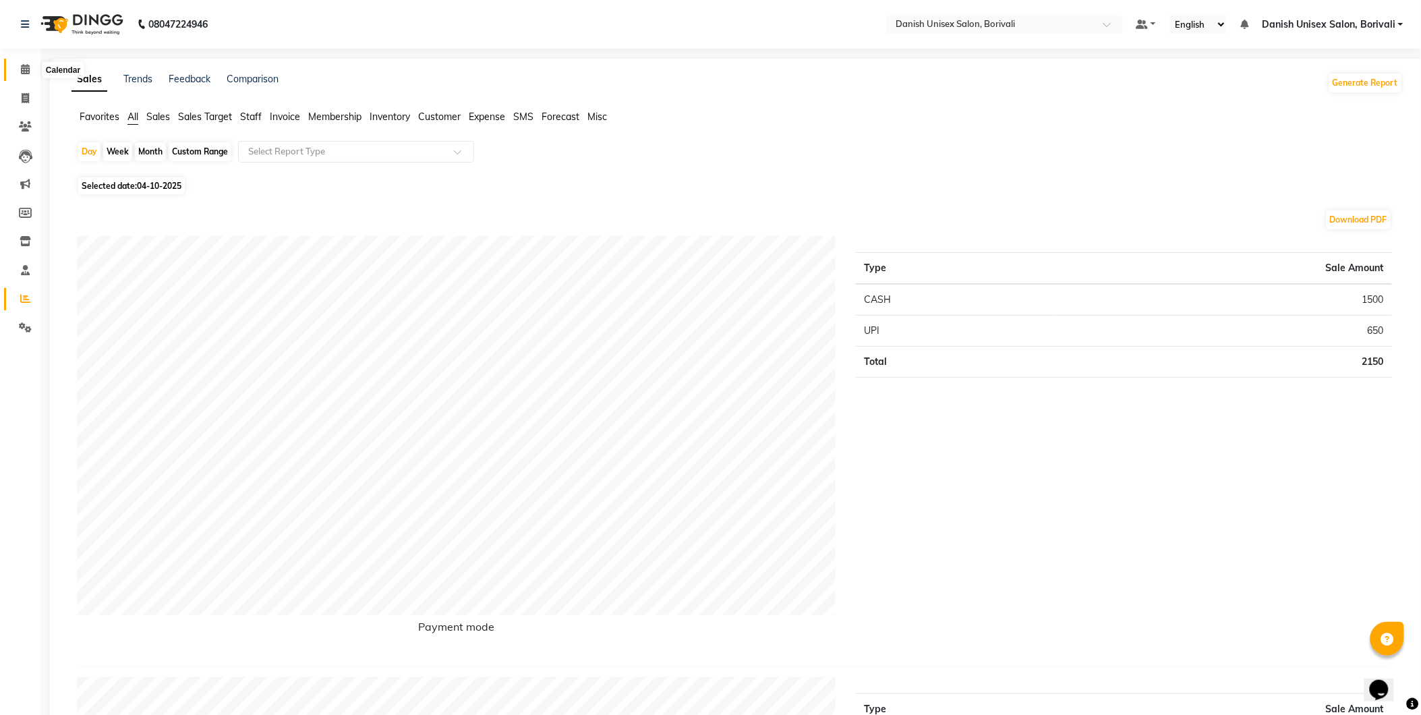
click at [22, 66] on icon at bounding box center [25, 69] width 9 height 10
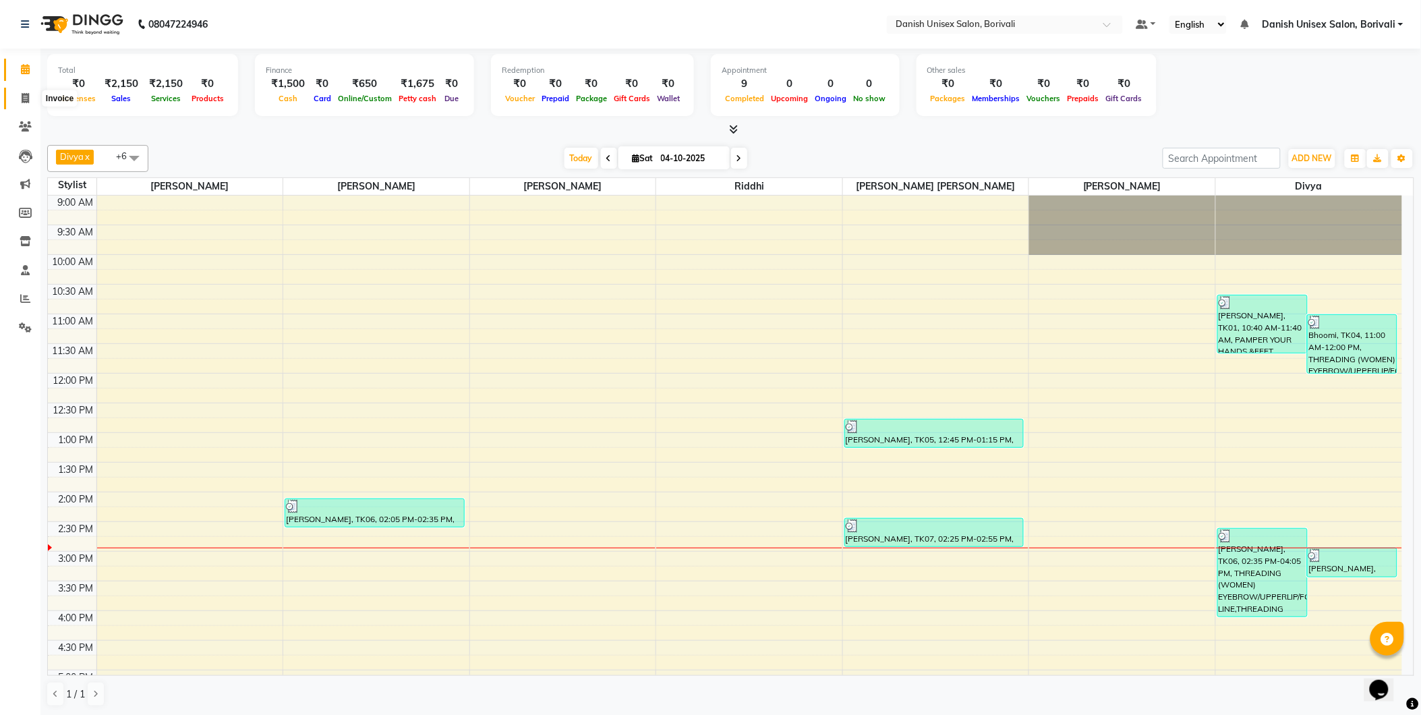
click at [22, 97] on icon at bounding box center [25, 98] width 7 height 10
select select "7068"
select select "service"
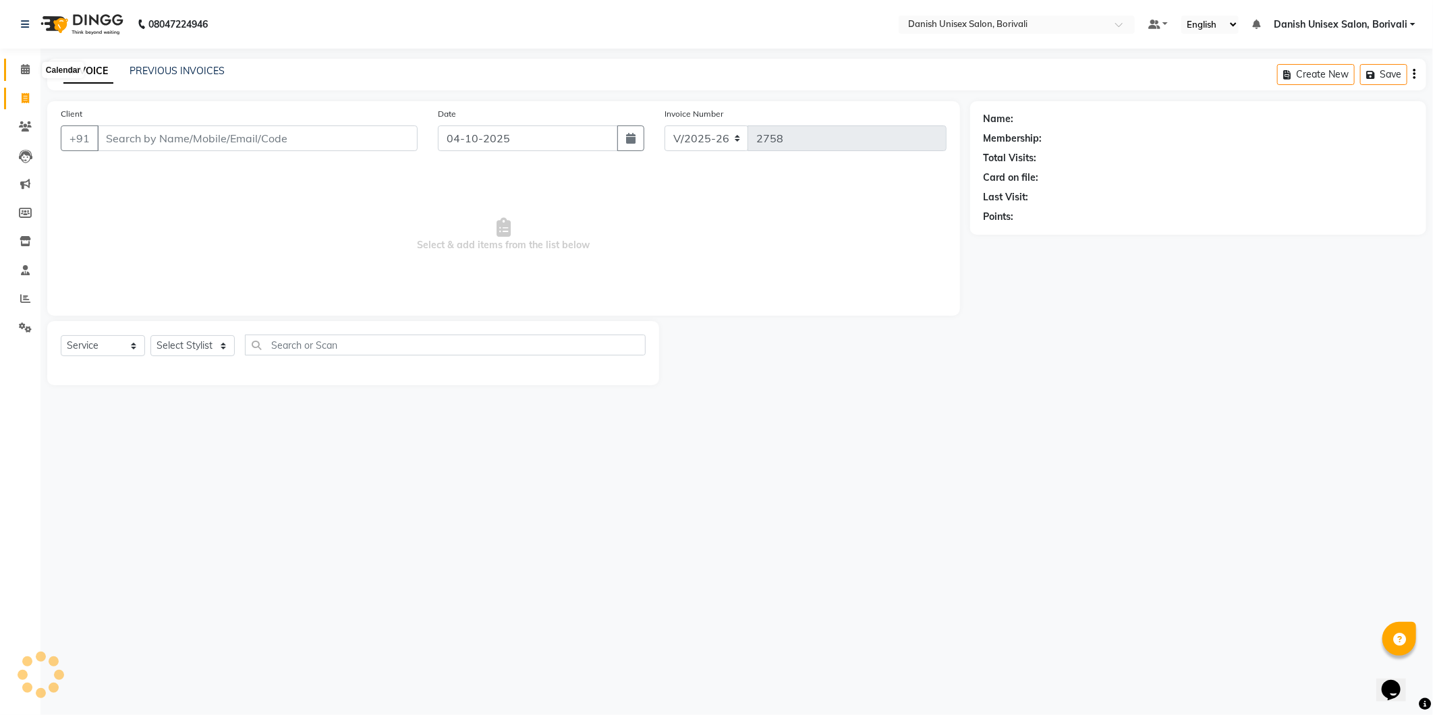
click at [30, 66] on span at bounding box center [25, 70] width 24 height 16
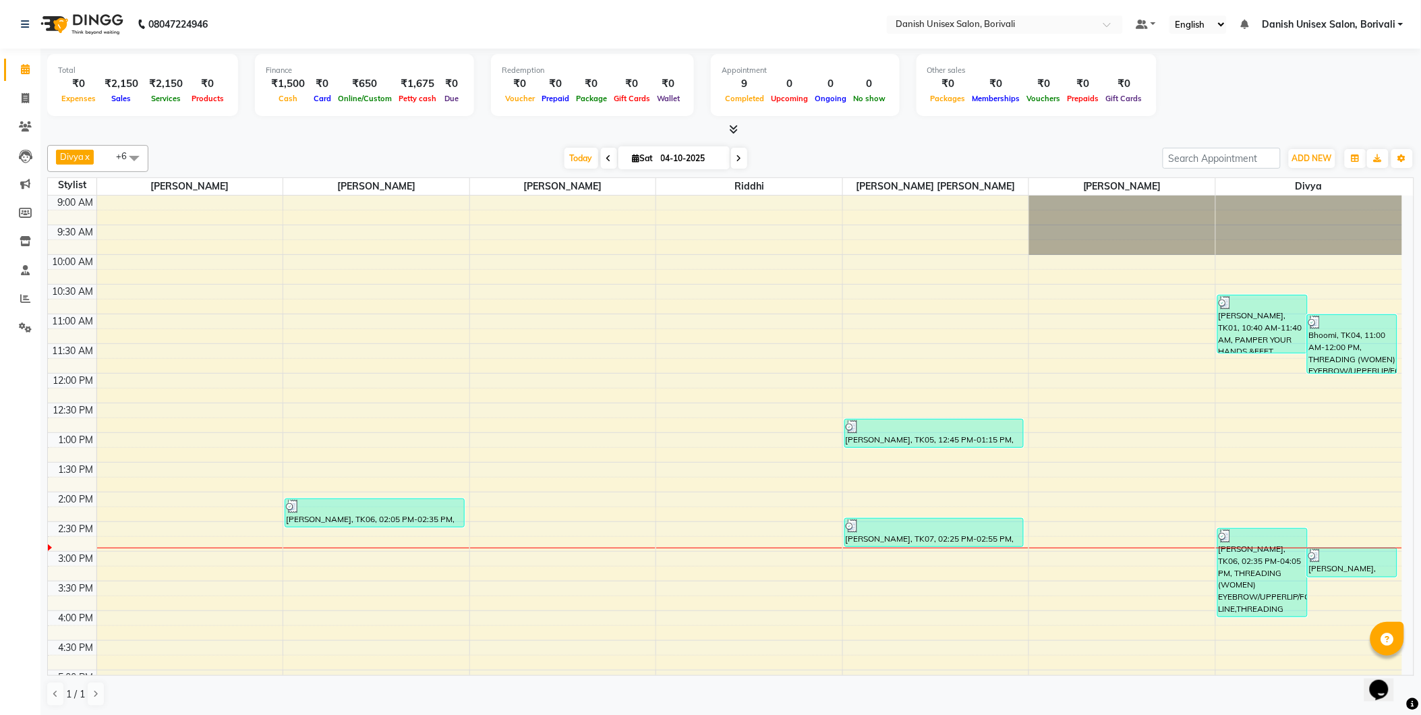
click at [73, 155] on span "Divya" at bounding box center [72, 156] width 24 height 11
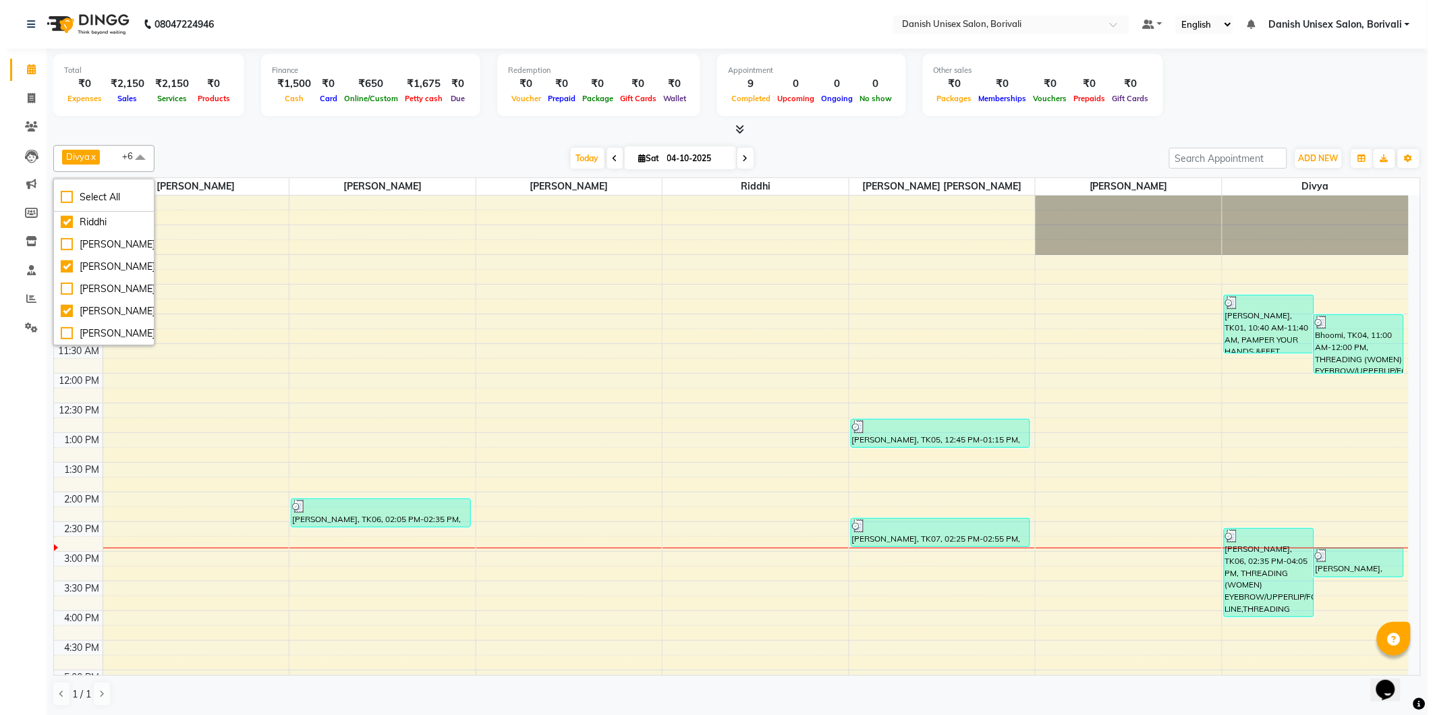
scroll to position [254, 0]
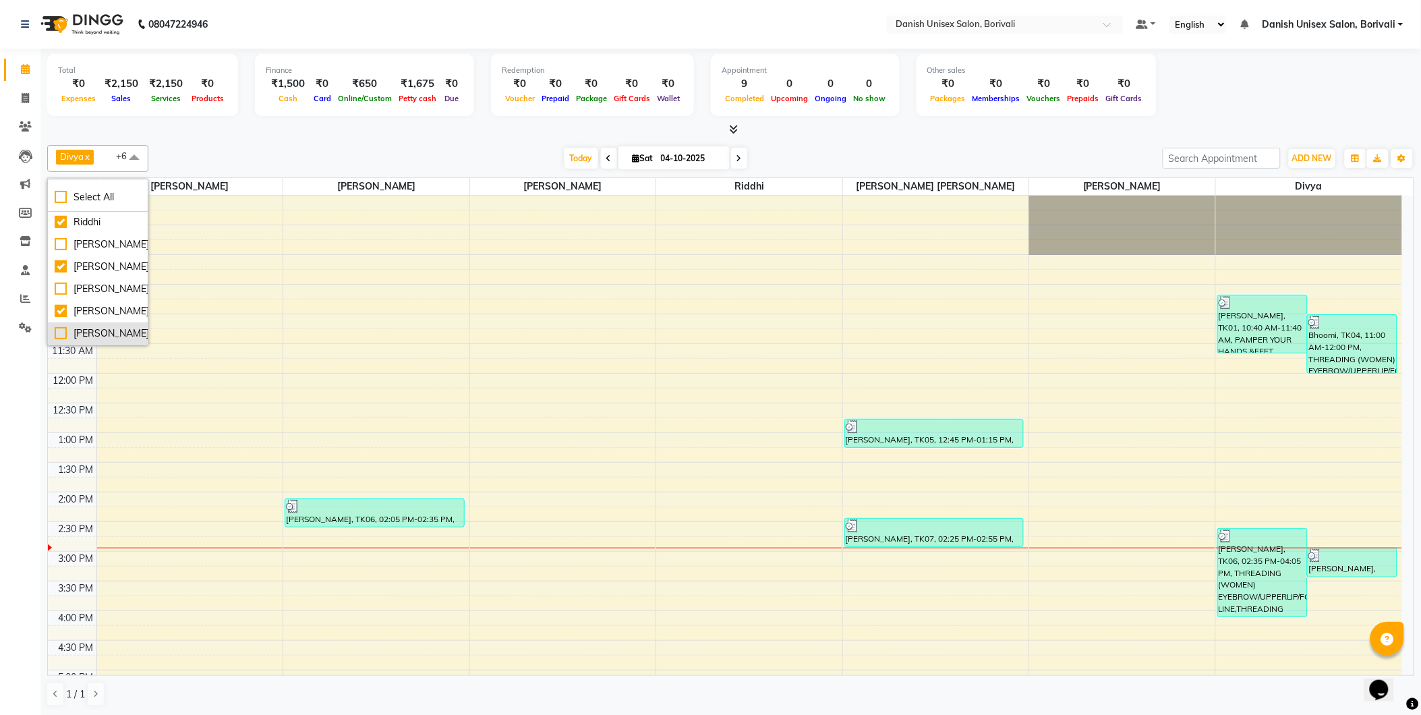
click at [58, 332] on div "[PERSON_NAME]" at bounding box center [98, 333] width 86 height 14
checkbox input "true"
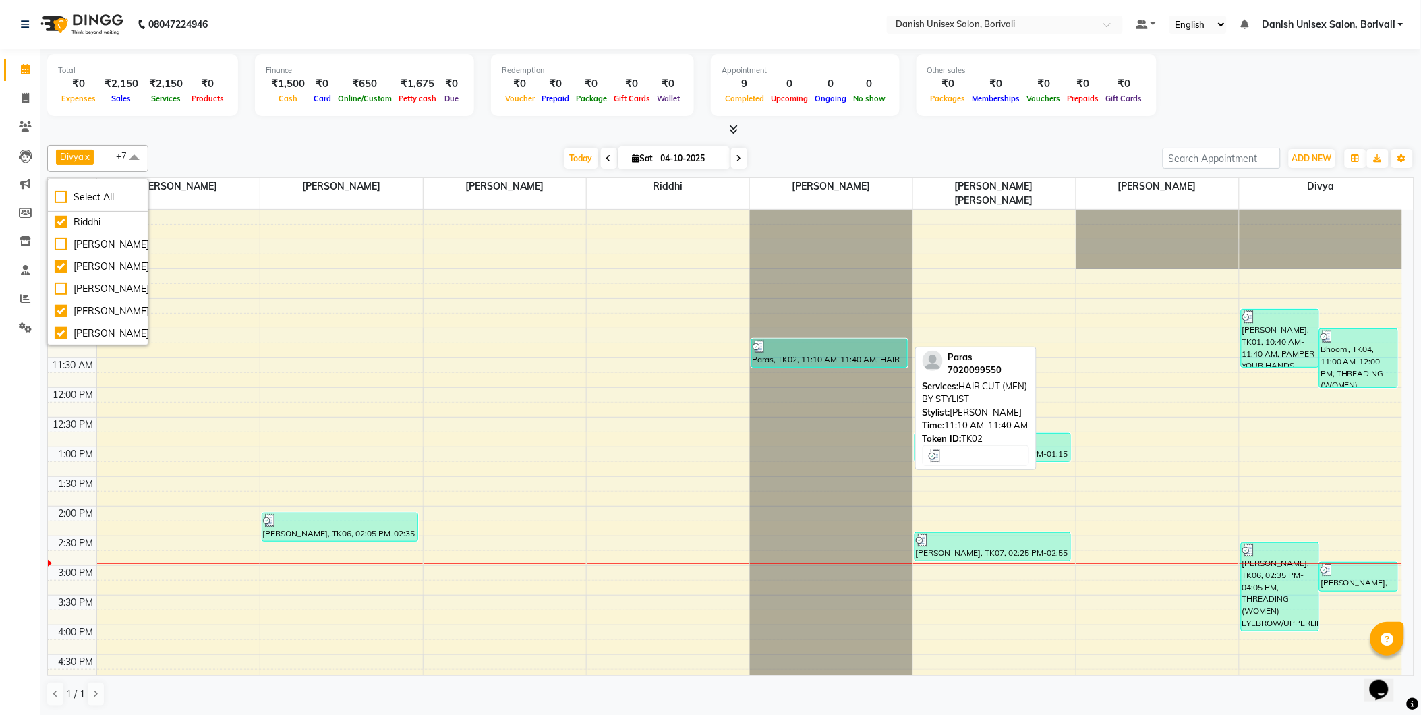
click at [799, 347] on div "Paras, TK02, 11:10 AM-11:40 AM, HAIR CUT (MEN) BY STYLIST" at bounding box center [830, 353] width 156 height 28
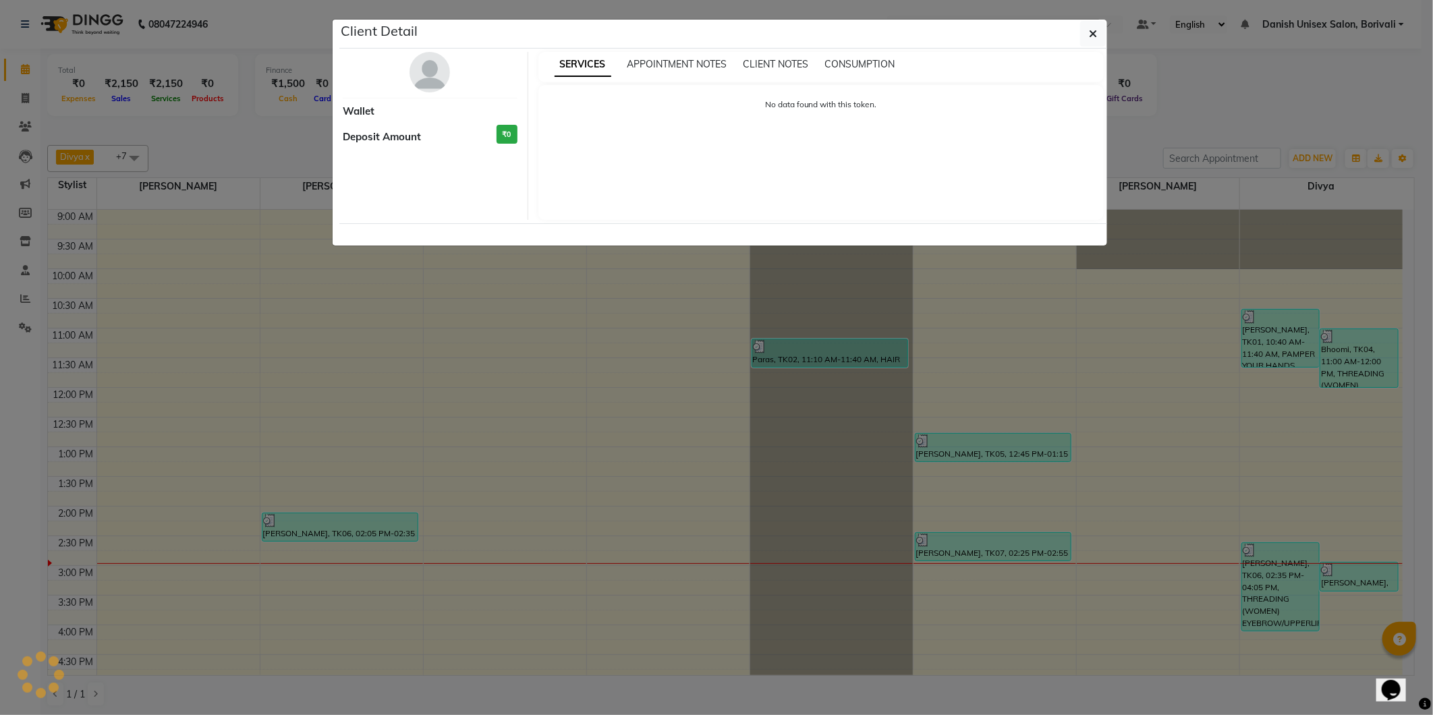
select select "3"
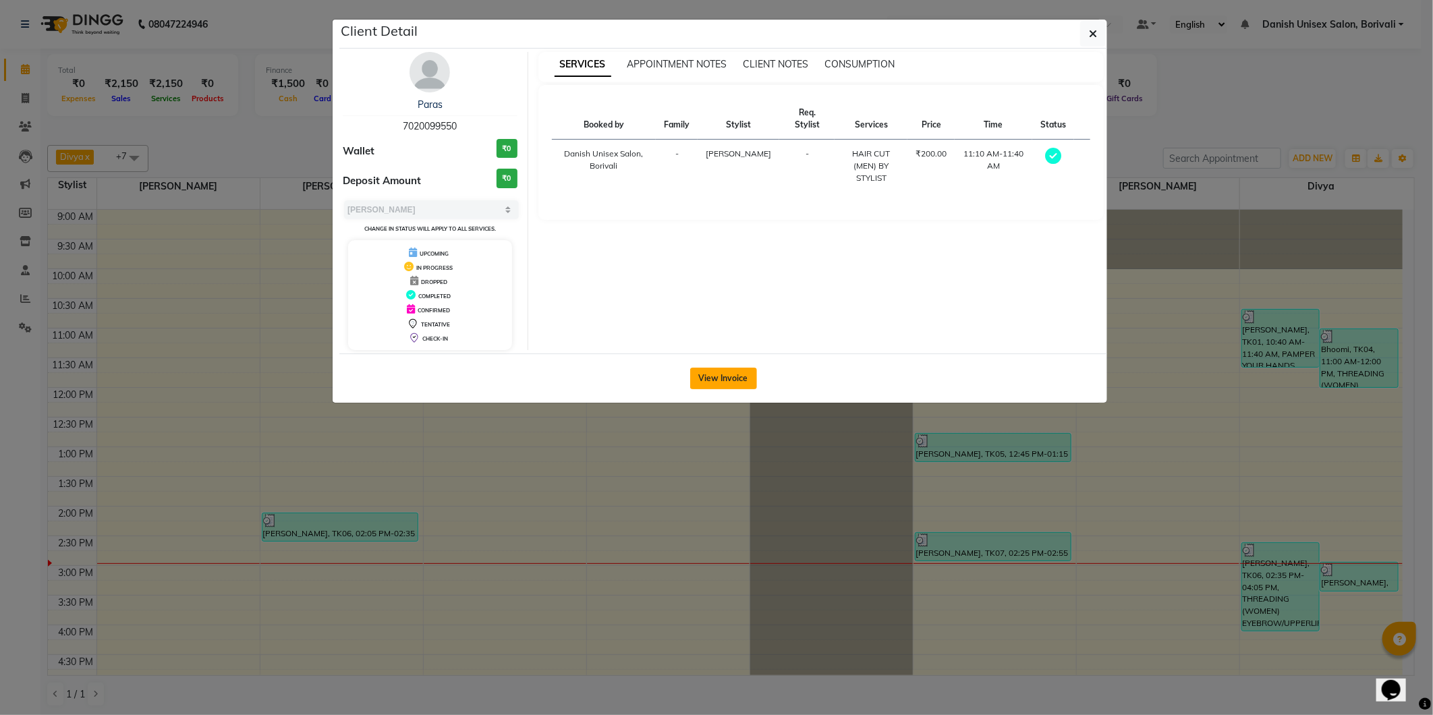
click at [739, 386] on button "View Invoice" at bounding box center [723, 379] width 67 height 22
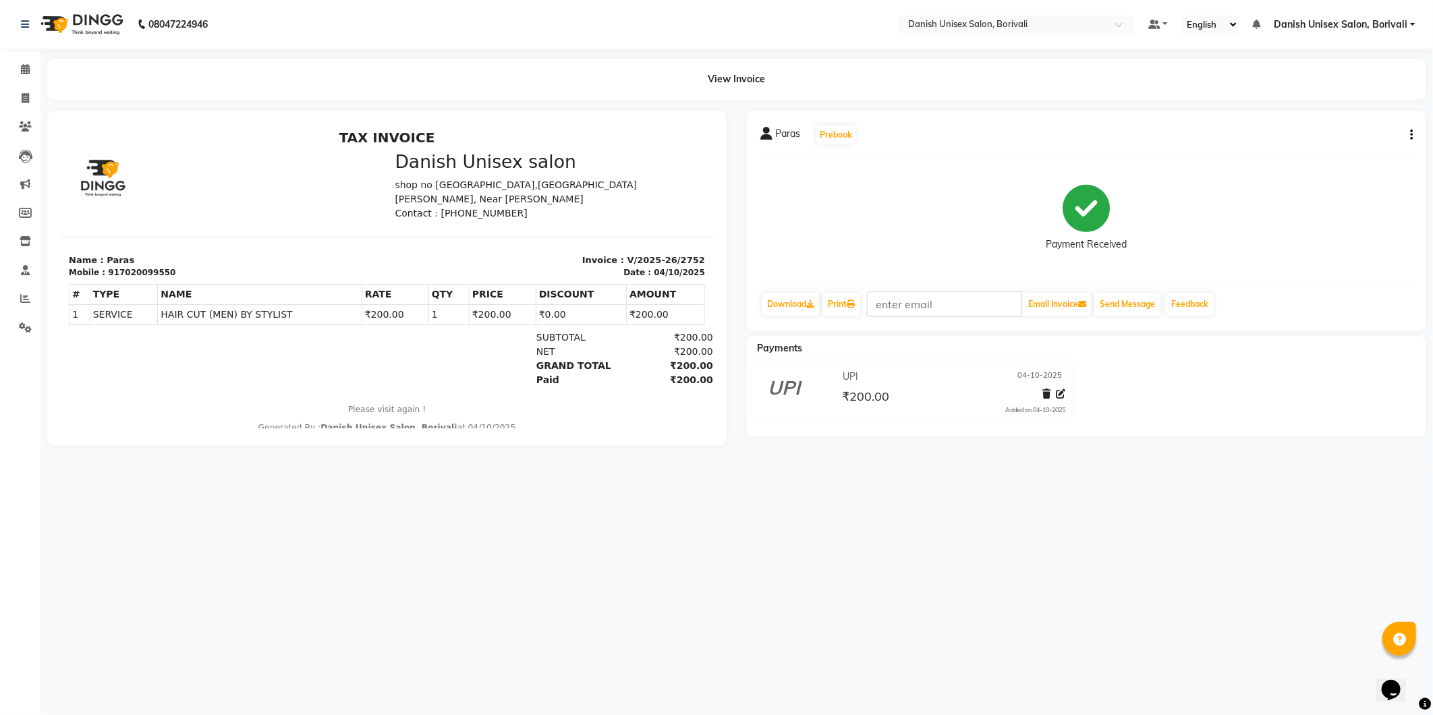
click at [1411, 136] on icon "button" at bounding box center [1411, 135] width 3 height 1
click at [1322, 136] on div "Edit Item Staff" at bounding box center [1344, 135] width 92 height 17
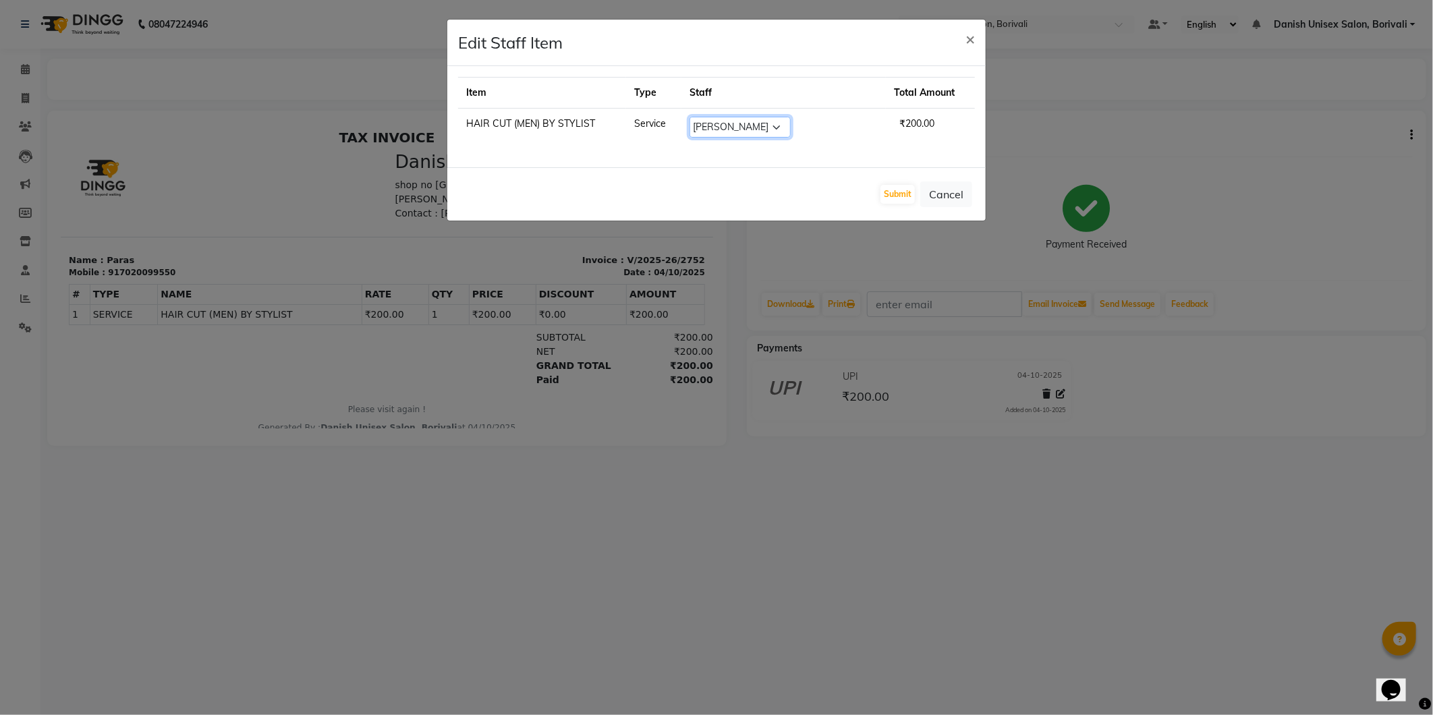
click at [725, 123] on select "Select [PERSON_NAME] Bheem [PERSON_NAME] Danish Unisex Salon, [PERSON_NAME] [PE…" at bounding box center [739, 127] width 101 height 21
select select "58926"
click at [701, 117] on select "Select [PERSON_NAME] Bheem [PERSON_NAME] Danish Unisex Salon, [PERSON_NAME] [PE…" at bounding box center [739, 127] width 101 height 21
click at [900, 200] on button "Submit" at bounding box center [897, 194] width 34 height 19
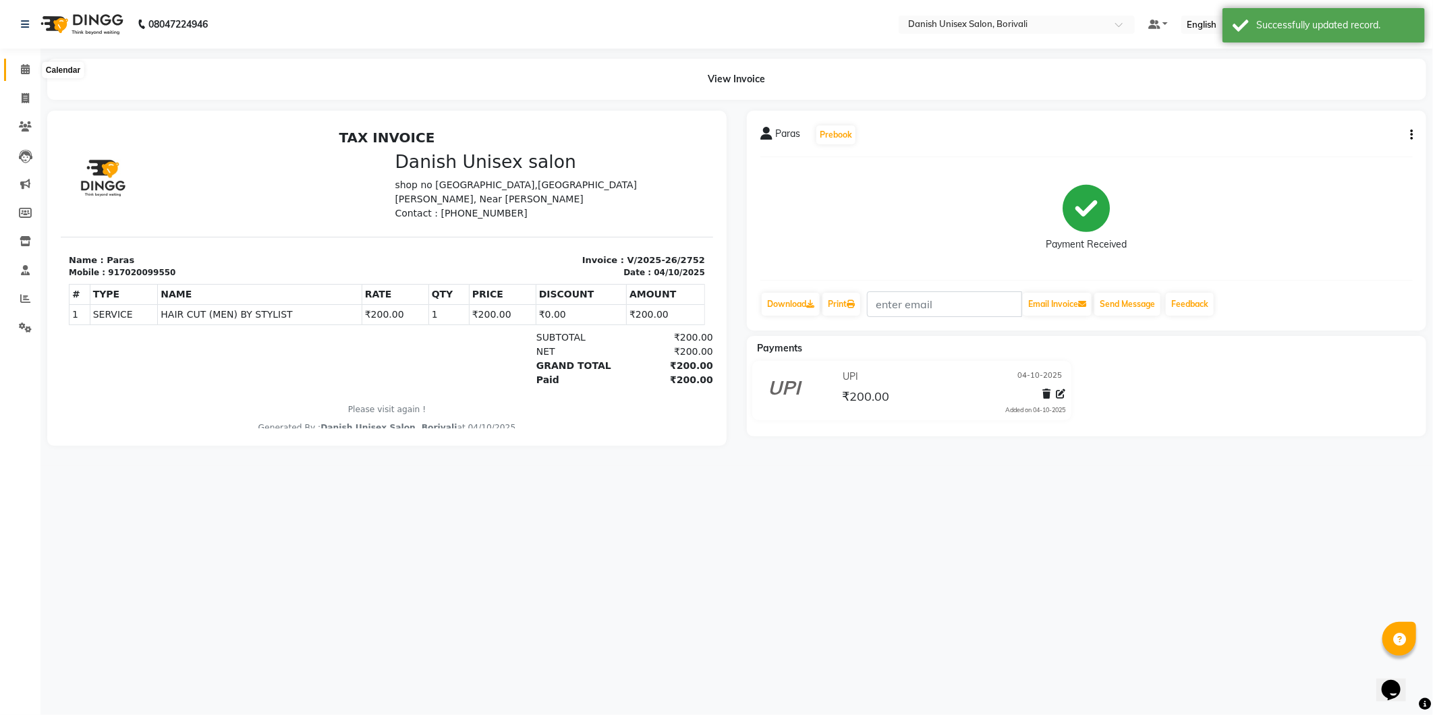
click at [25, 68] on icon at bounding box center [25, 69] width 9 height 10
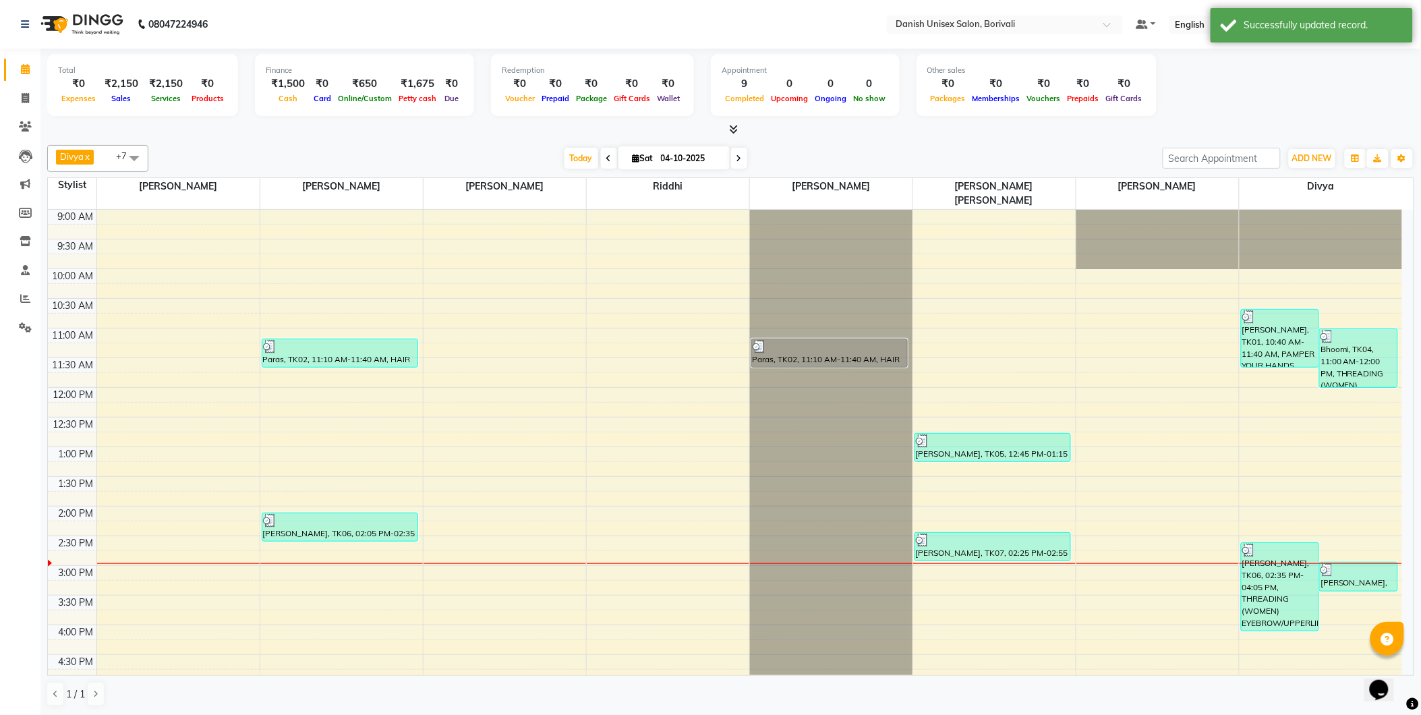
scroll to position [150, 0]
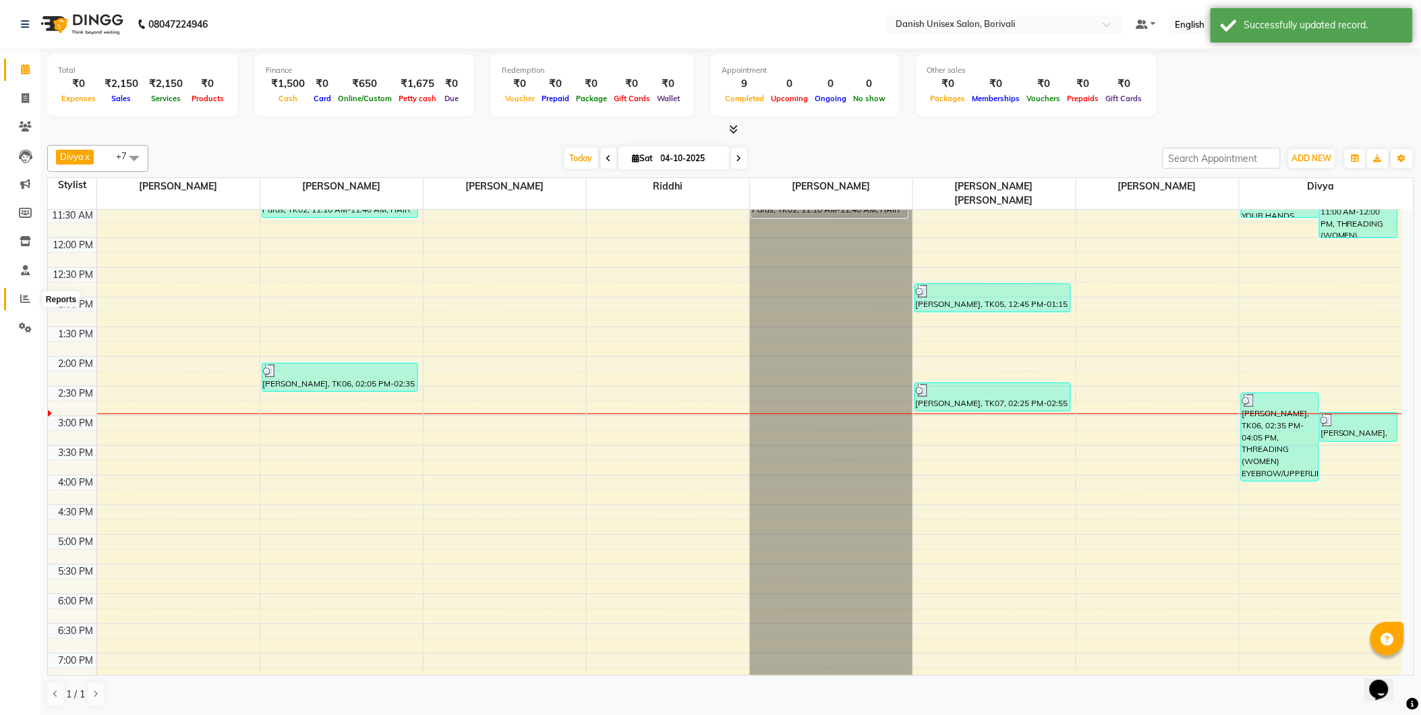
click at [23, 295] on icon at bounding box center [25, 298] width 10 height 10
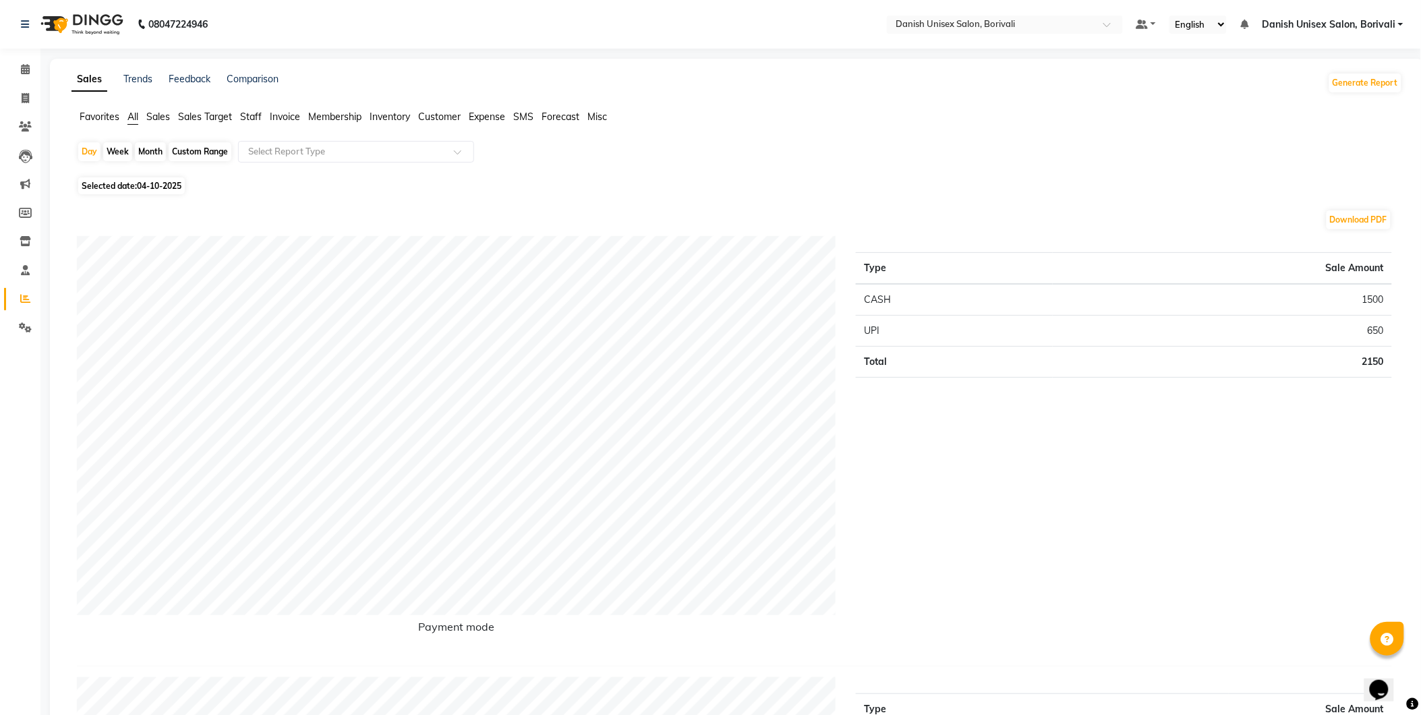
click at [144, 178] on span "Selected date: [DATE]" at bounding box center [131, 185] width 107 height 17
select select "10"
select select "2025"
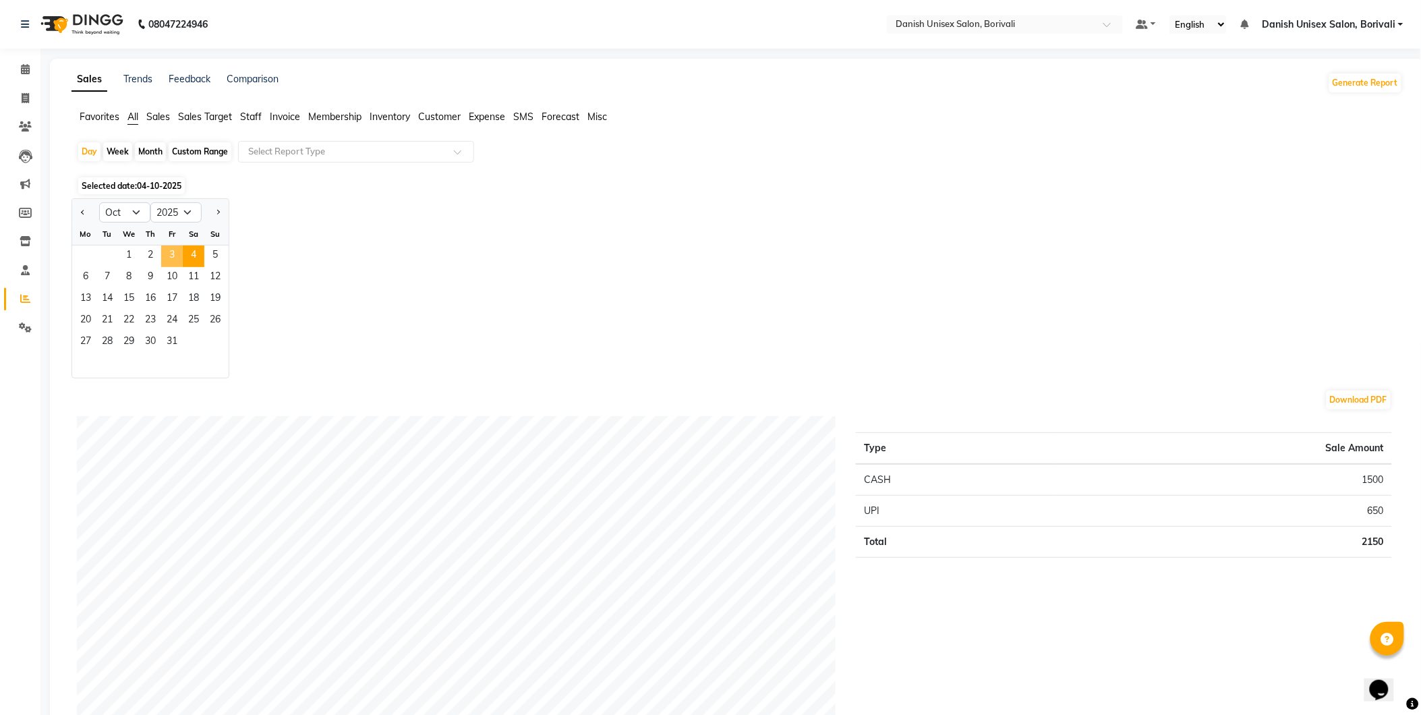
click at [170, 253] on span "3" at bounding box center [172, 256] width 22 height 22
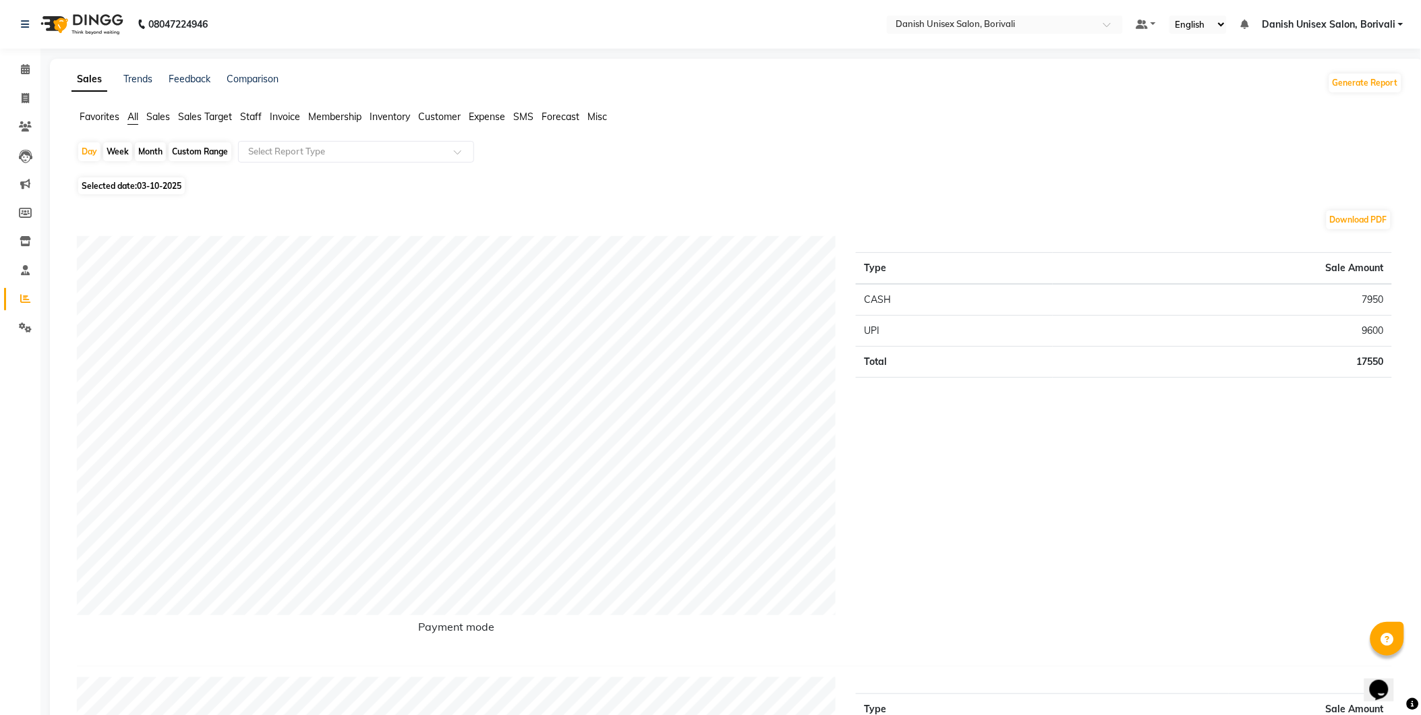
click at [140, 191] on span "Selected date: 03-10-2025" at bounding box center [131, 185] width 107 height 17
select select "10"
select select "2025"
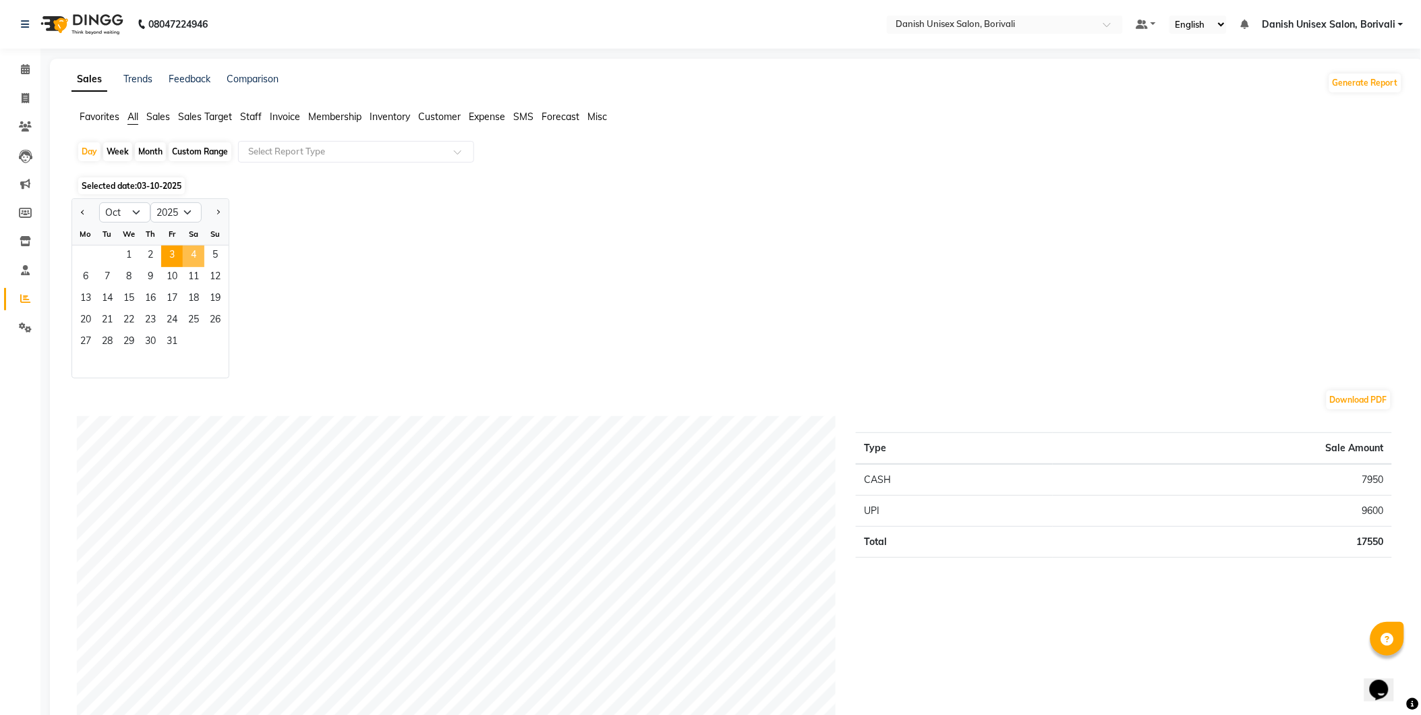
click at [200, 259] on span "4" at bounding box center [194, 256] width 22 height 22
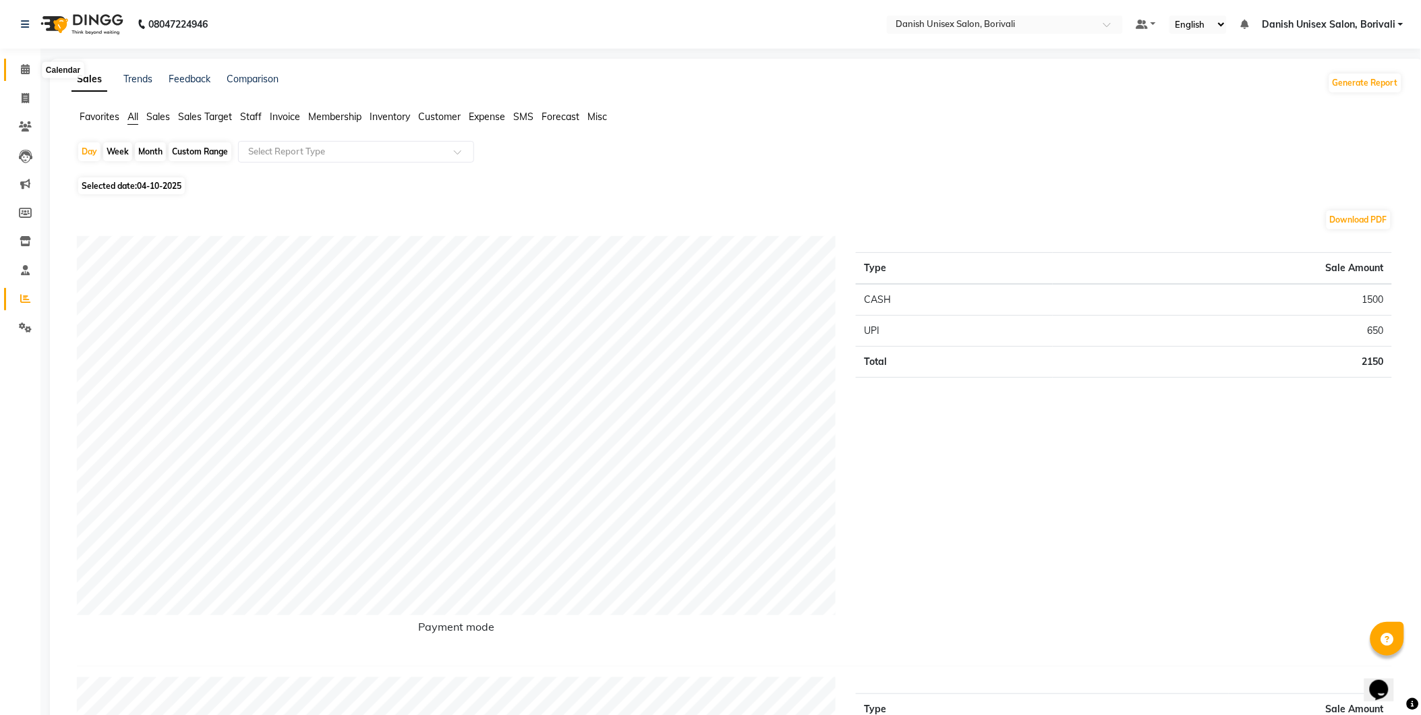
click at [24, 73] on icon at bounding box center [25, 69] width 9 height 10
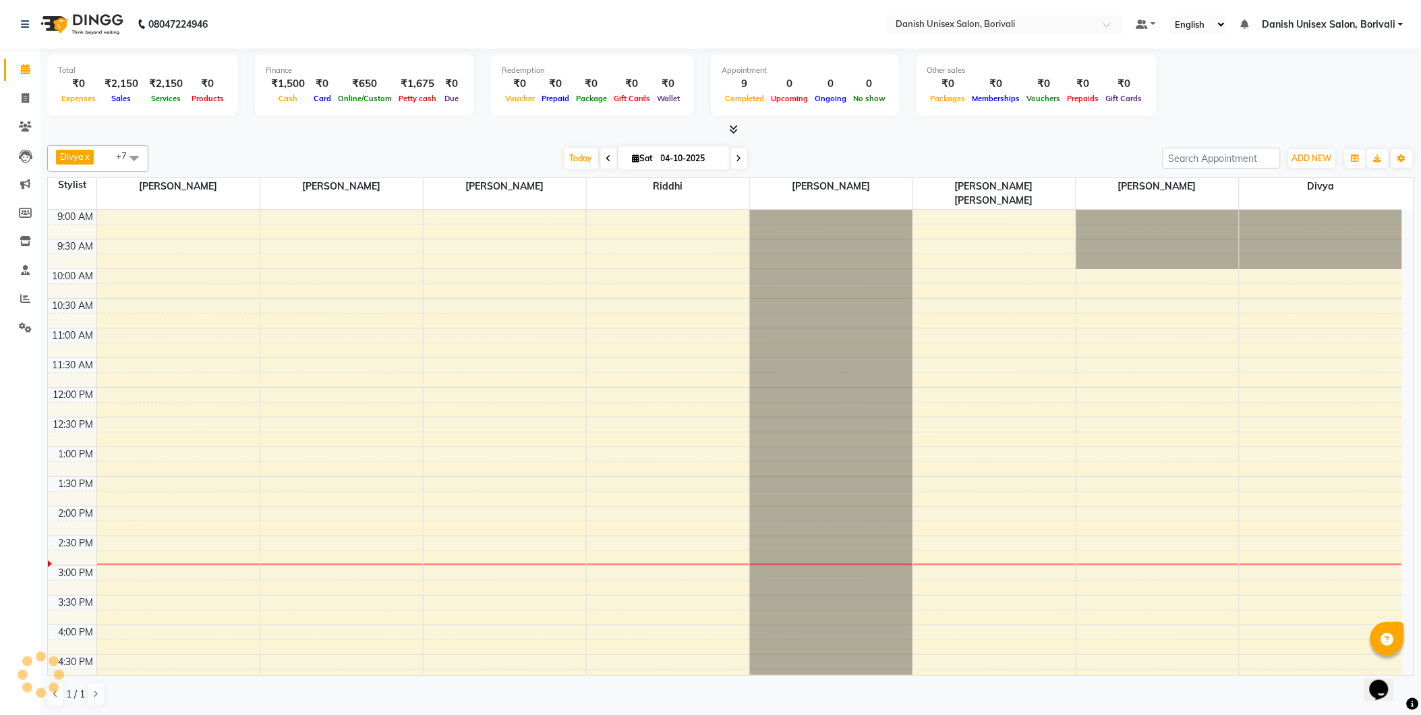
scroll to position [299, 0]
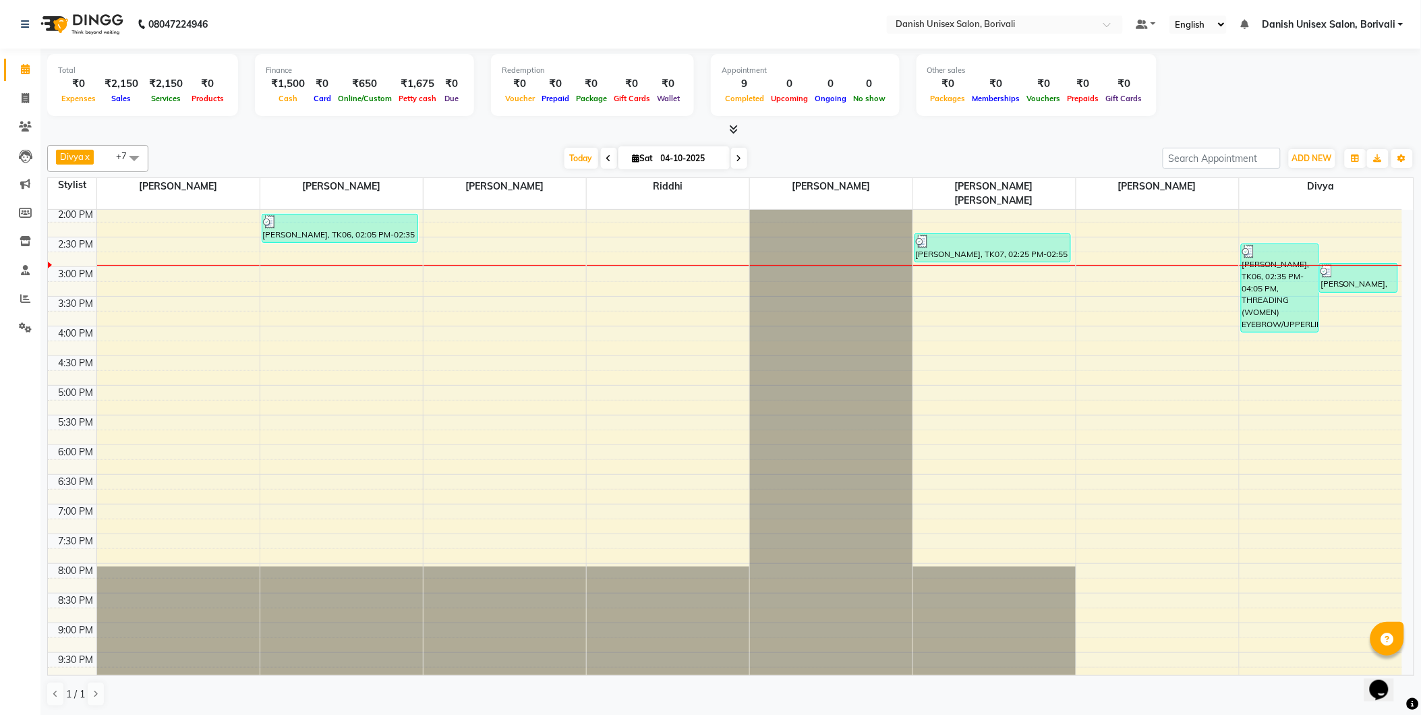
click at [91, 142] on div "Divya x [PERSON_NAME] [PERSON_NAME] x [PERSON_NAME] x [PERSON_NAME] [PERSON_NAM…" at bounding box center [730, 426] width 1367 height 573
click at [91, 163] on span "Divya x" at bounding box center [75, 157] width 38 height 15
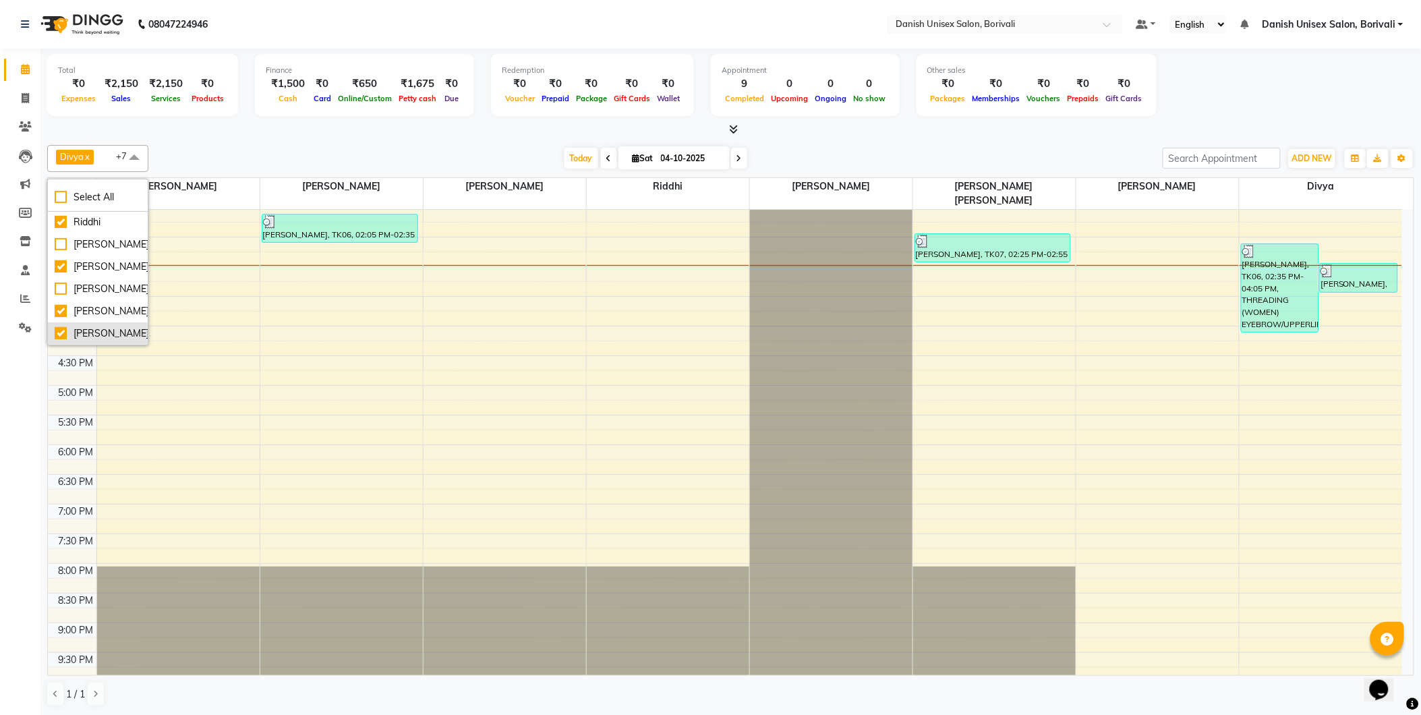
click at [63, 335] on div "[PERSON_NAME]" at bounding box center [98, 333] width 86 height 14
checkbox input "false"
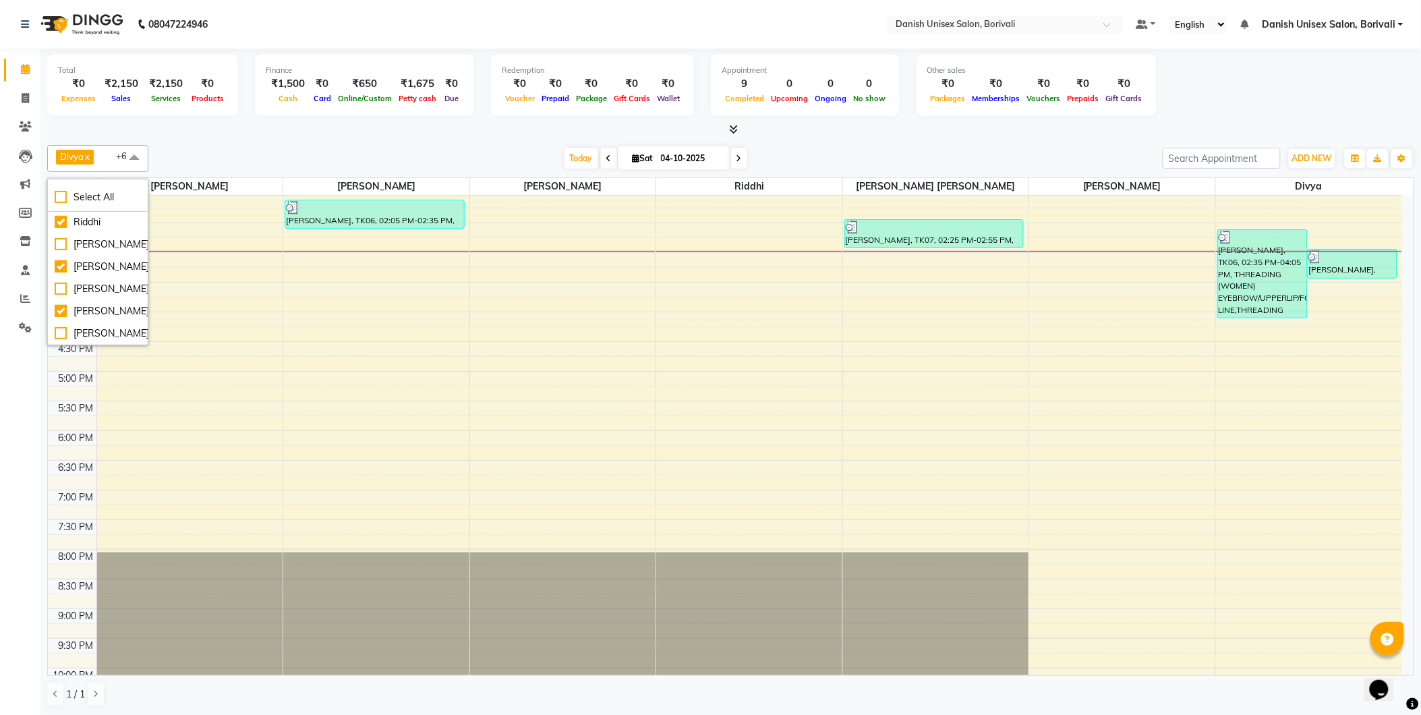
click at [461, 145] on div "Divya x [PERSON_NAME] [PERSON_NAME] x [PERSON_NAME] x [PERSON_NAME] [PERSON_NAM…" at bounding box center [730, 158] width 1367 height 27
drag, startPoint x: 32, startPoint y: 161, endPoint x: 69, endPoint y: 162, distance: 36.4
click at [69, 162] on span "Divya" at bounding box center [72, 156] width 24 height 11
click at [59, 260] on div "[PERSON_NAME]" at bounding box center [98, 267] width 86 height 14
checkbox input "false"
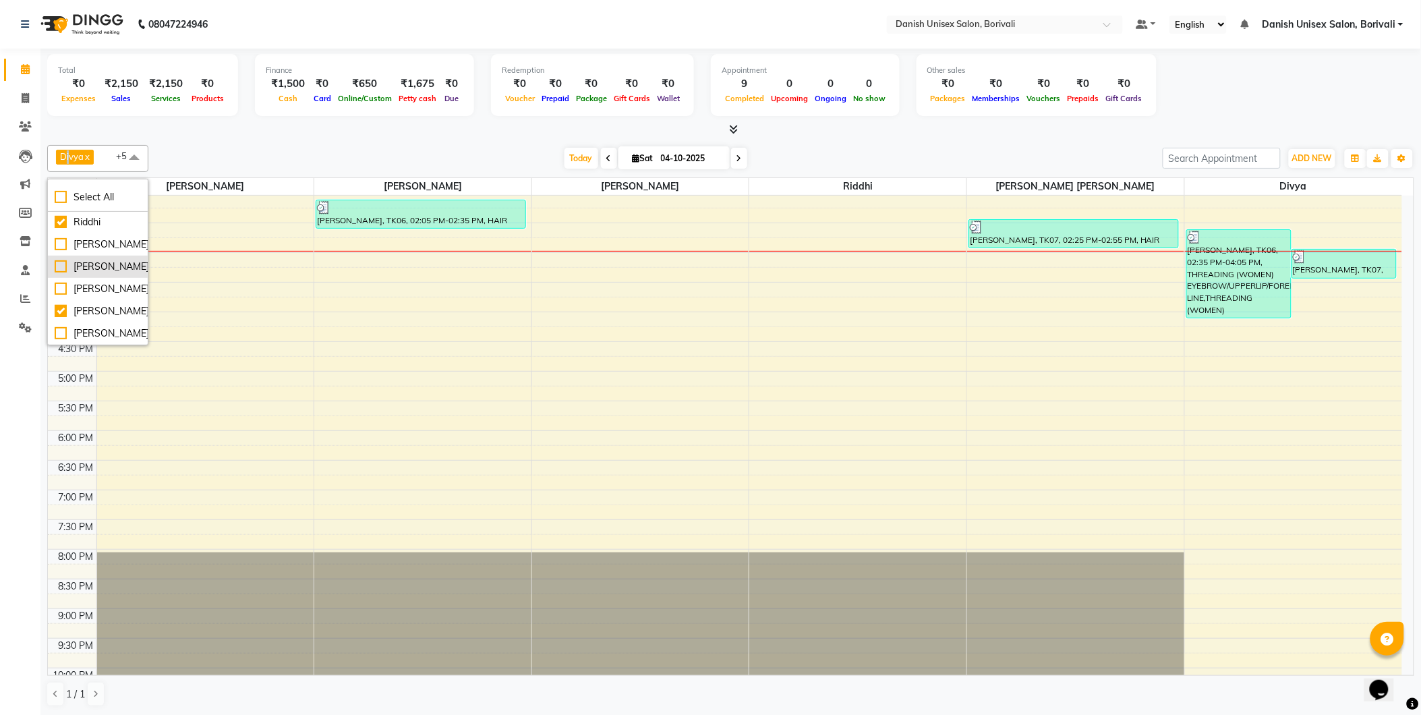
scroll to position [1, 0]
click at [86, 281] on div "[PERSON_NAME]" at bounding box center [98, 288] width 86 height 14
checkbox input "true"
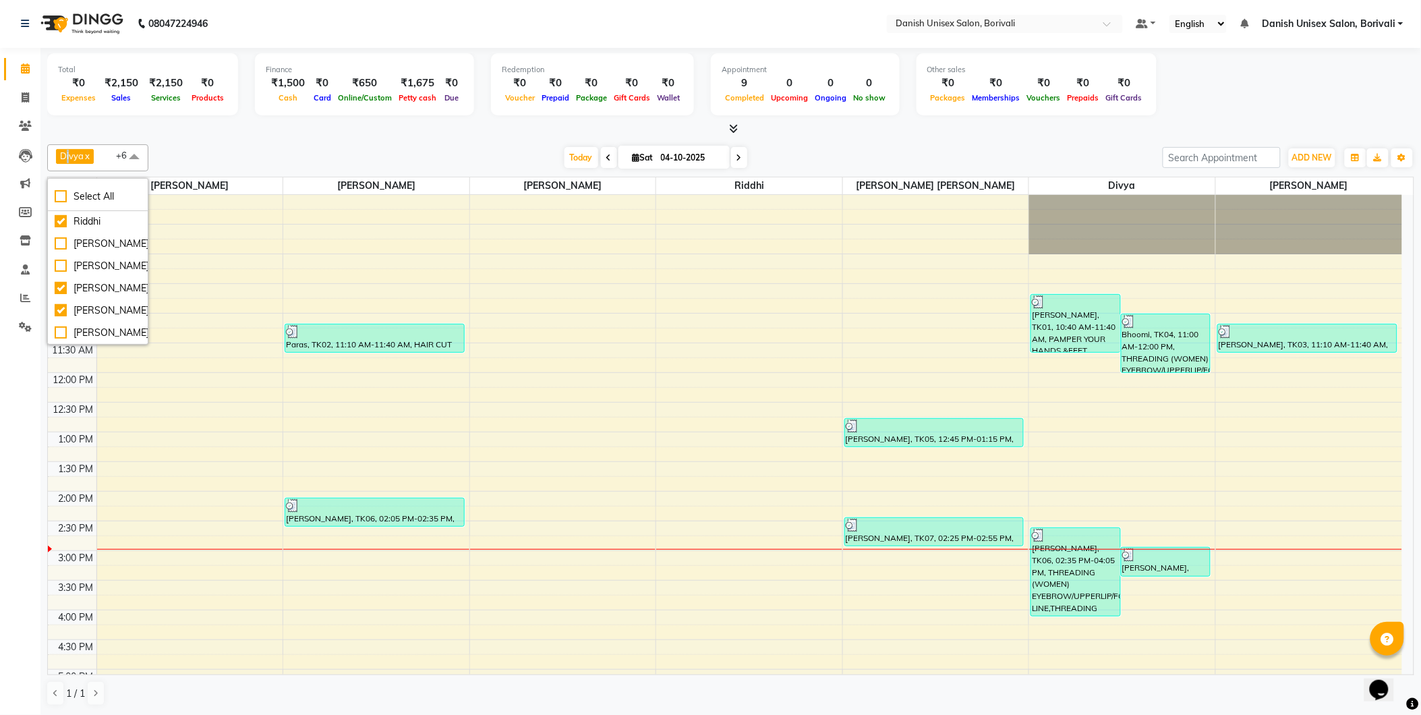
scroll to position [0, 0]
click at [394, 145] on div "Divya x [PERSON_NAME] [PERSON_NAME] x [PERSON_NAME] x [PERSON_NAME] x [PERSON_N…" at bounding box center [730, 158] width 1367 height 27
